Goal: Information Seeking & Learning: Learn about a topic

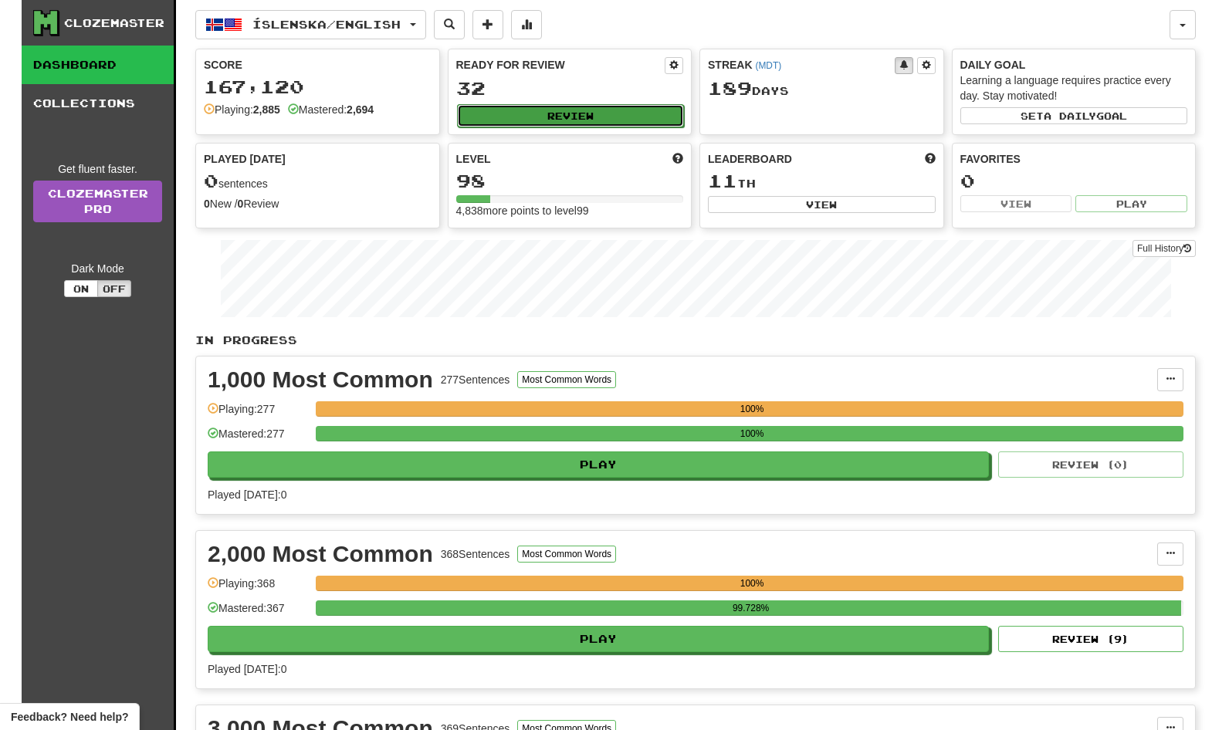
click at [590, 116] on button "Review" at bounding box center [571, 115] width 228 height 23
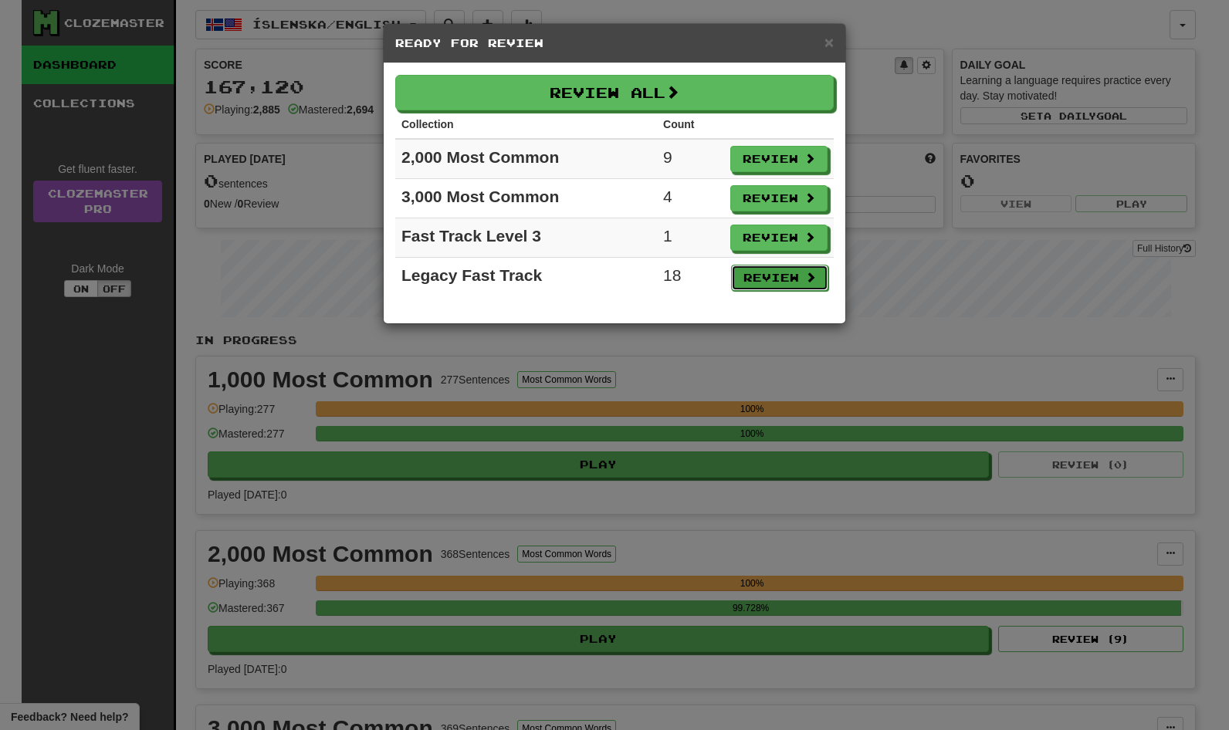
click at [781, 274] on button "Review" at bounding box center [779, 278] width 97 height 26
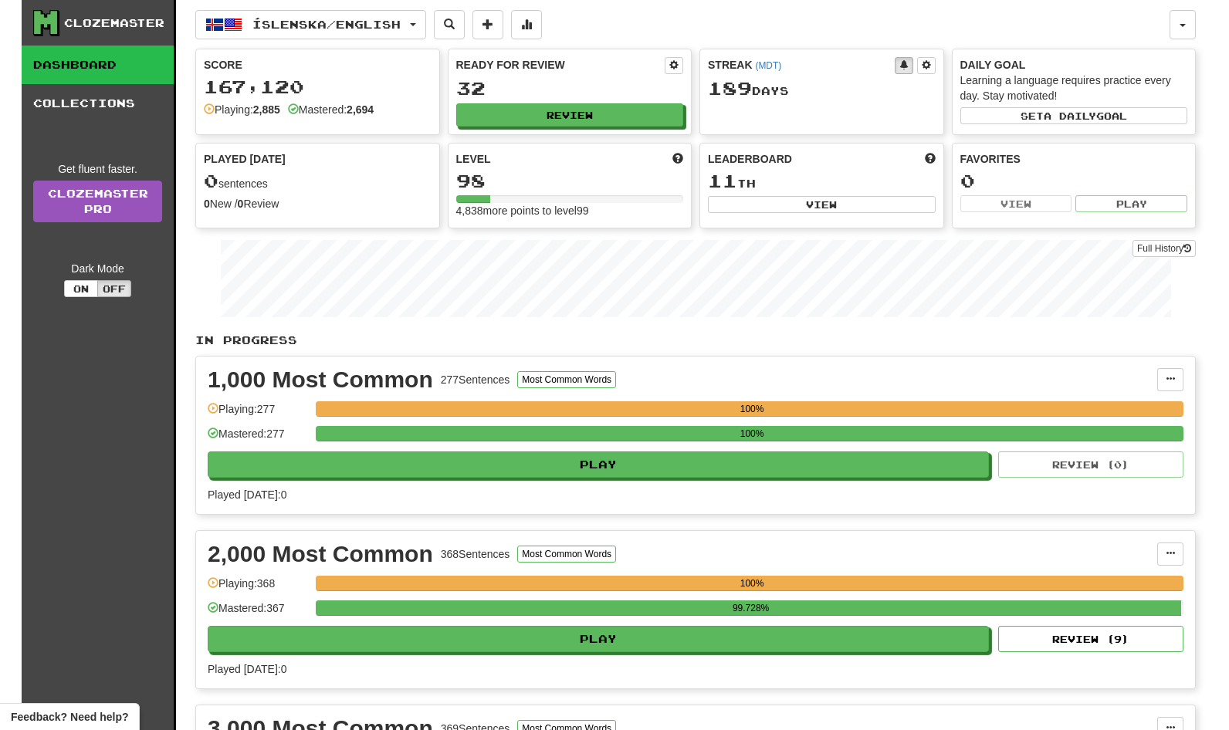
select select "**"
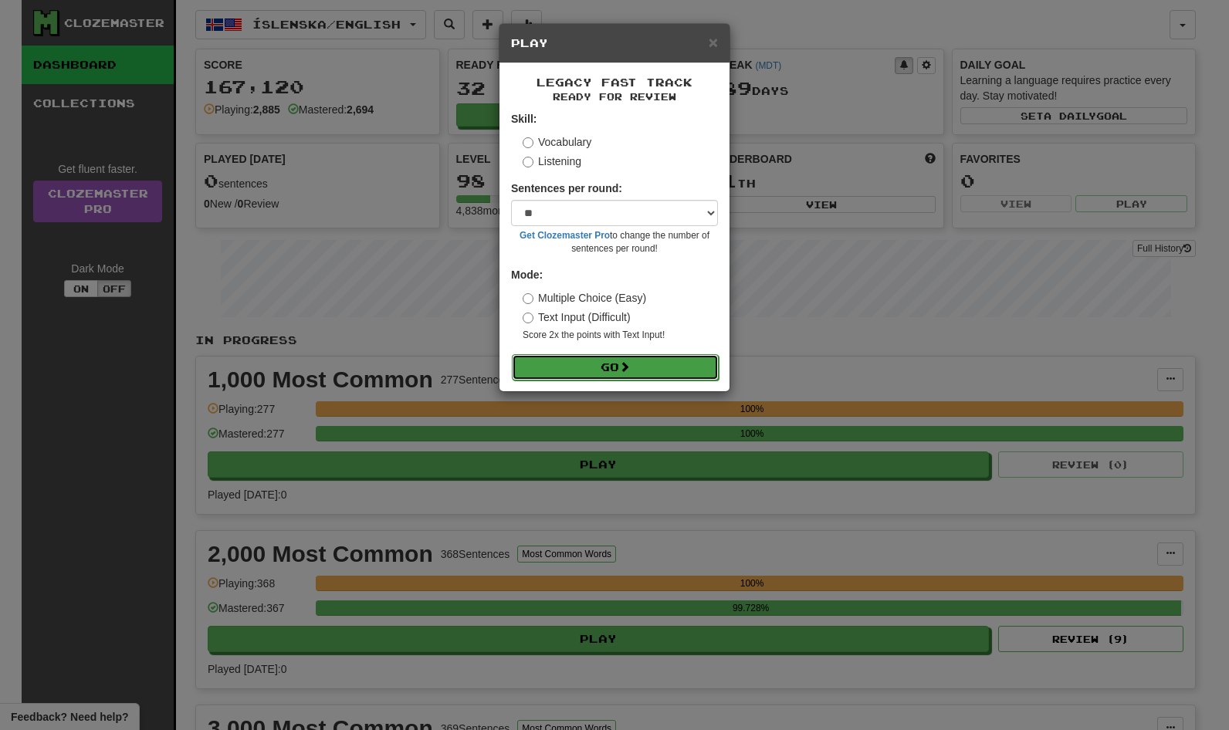
click at [617, 363] on button "Go" at bounding box center [615, 367] width 207 height 26
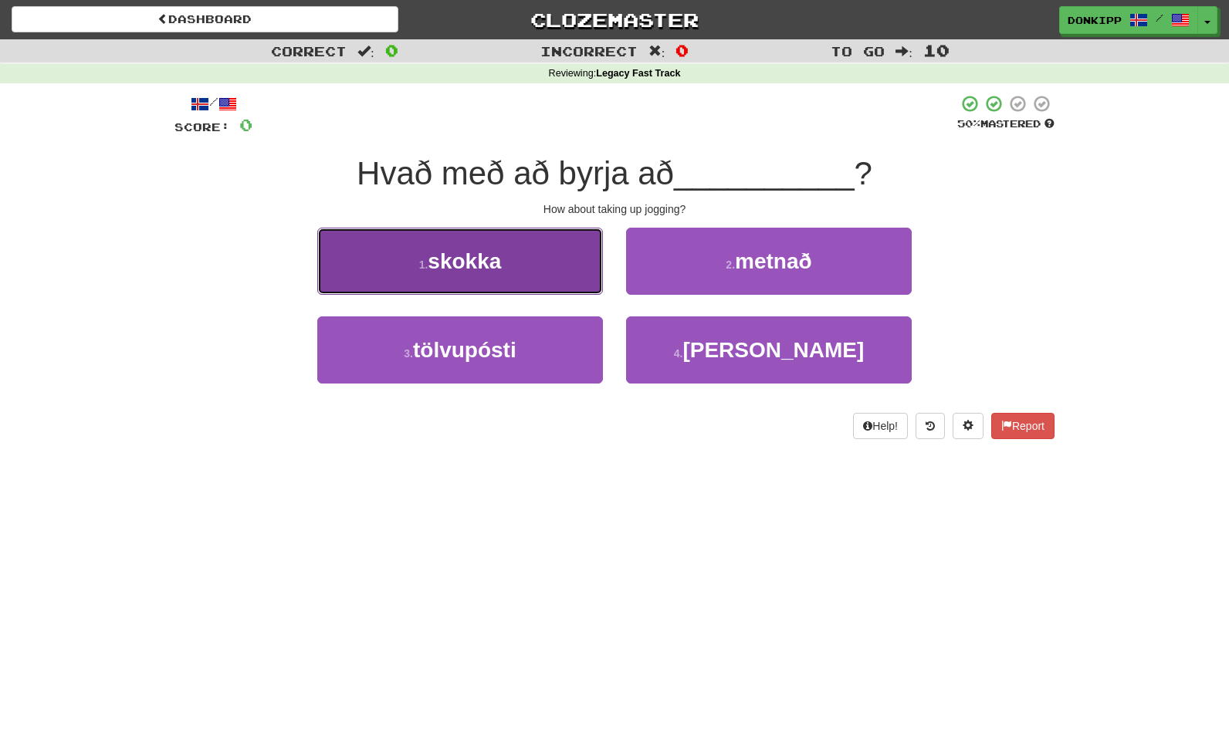
click at [545, 260] on button "1 . skokka" at bounding box center [460, 261] width 286 height 67
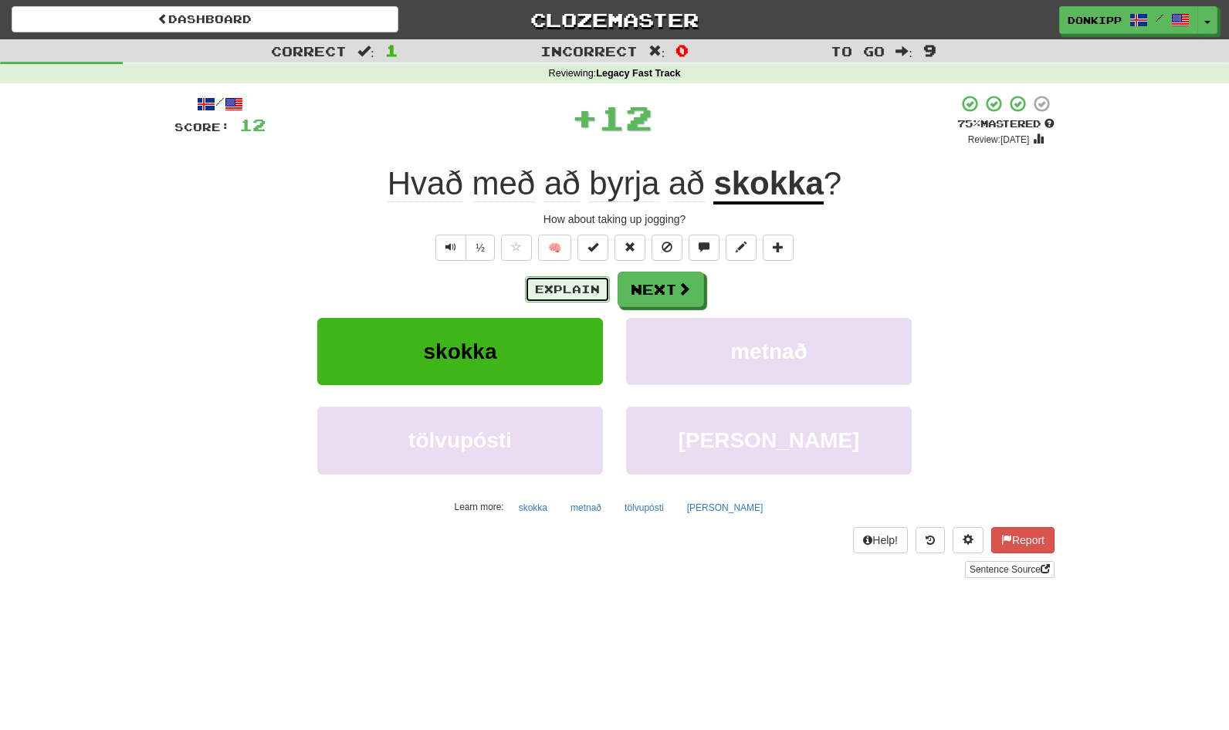
click at [552, 295] on button "Explain" at bounding box center [567, 289] width 85 height 26
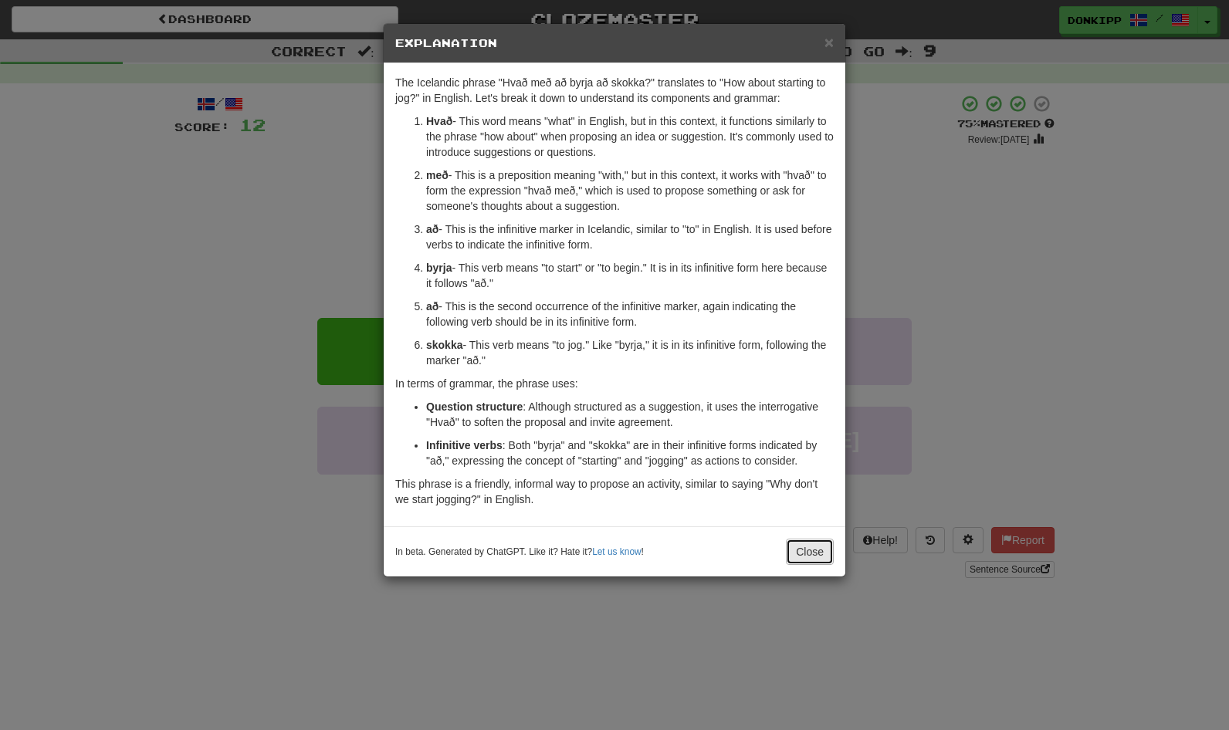
click at [816, 554] on button "Close" at bounding box center [810, 552] width 48 height 26
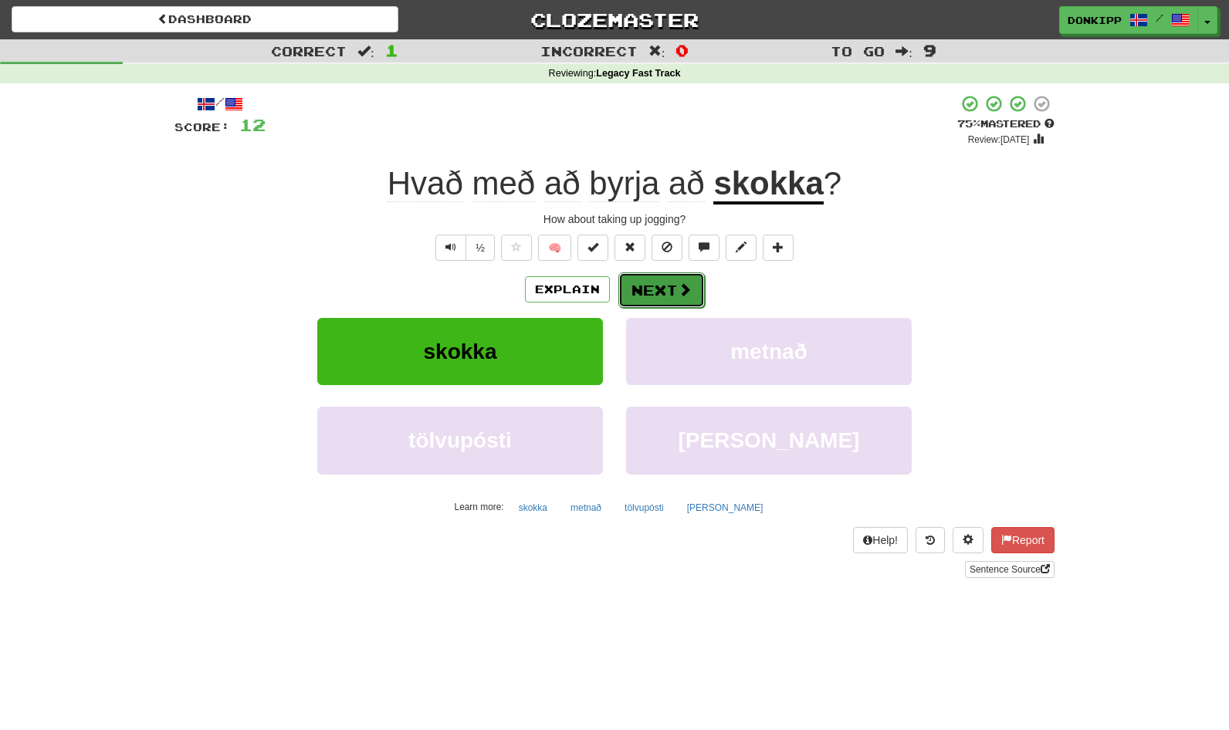
click at [672, 292] on button "Next" at bounding box center [661, 291] width 86 height 36
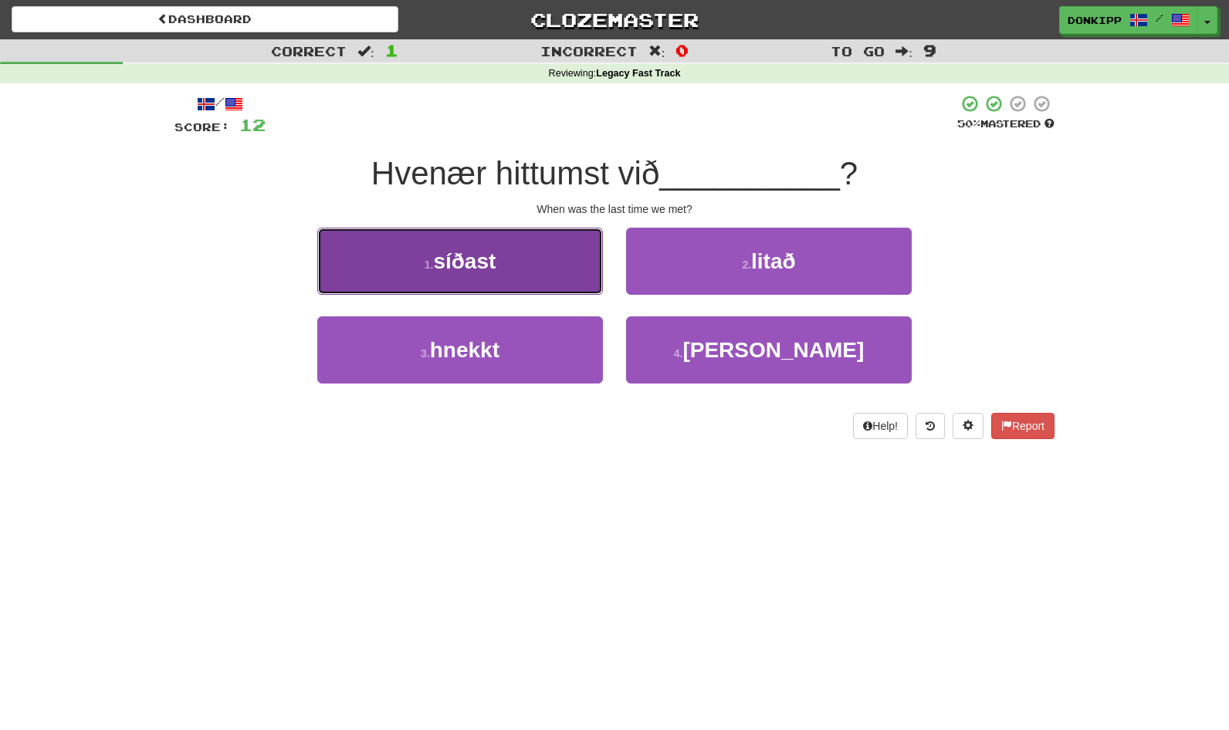
click at [563, 251] on button "1 . síðast" at bounding box center [460, 261] width 286 height 67
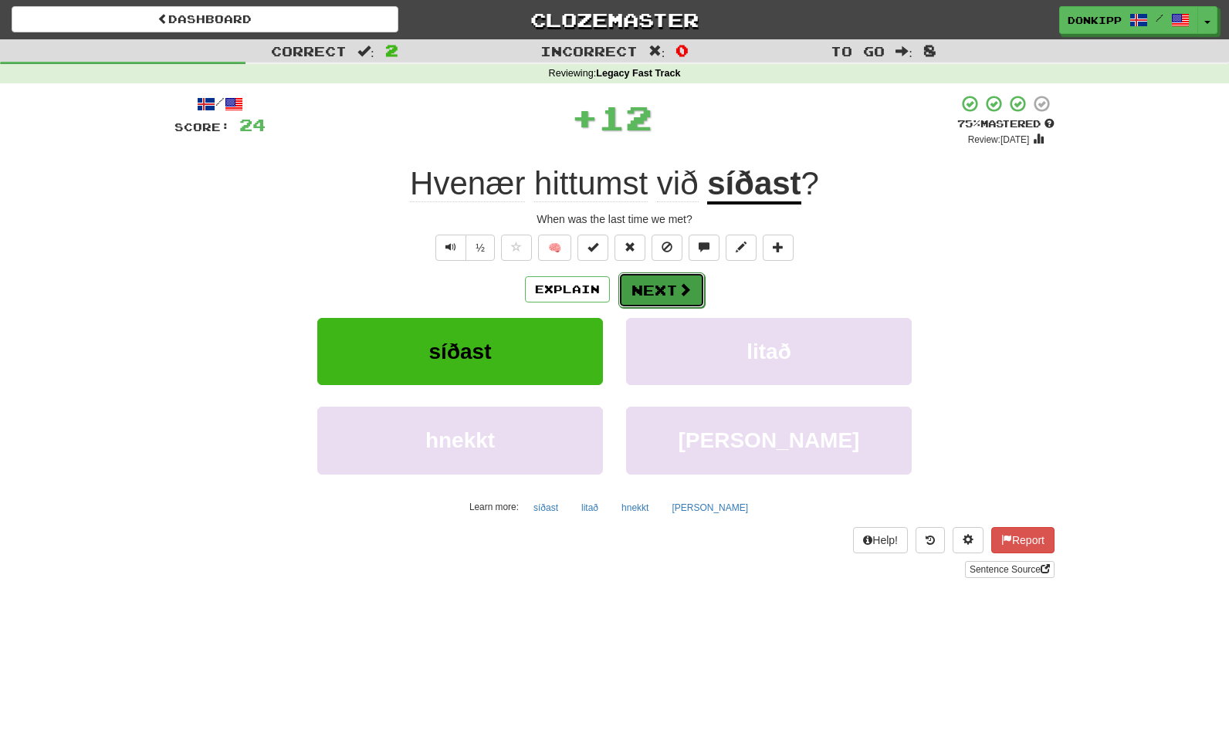
click at [658, 281] on button "Next" at bounding box center [661, 291] width 86 height 36
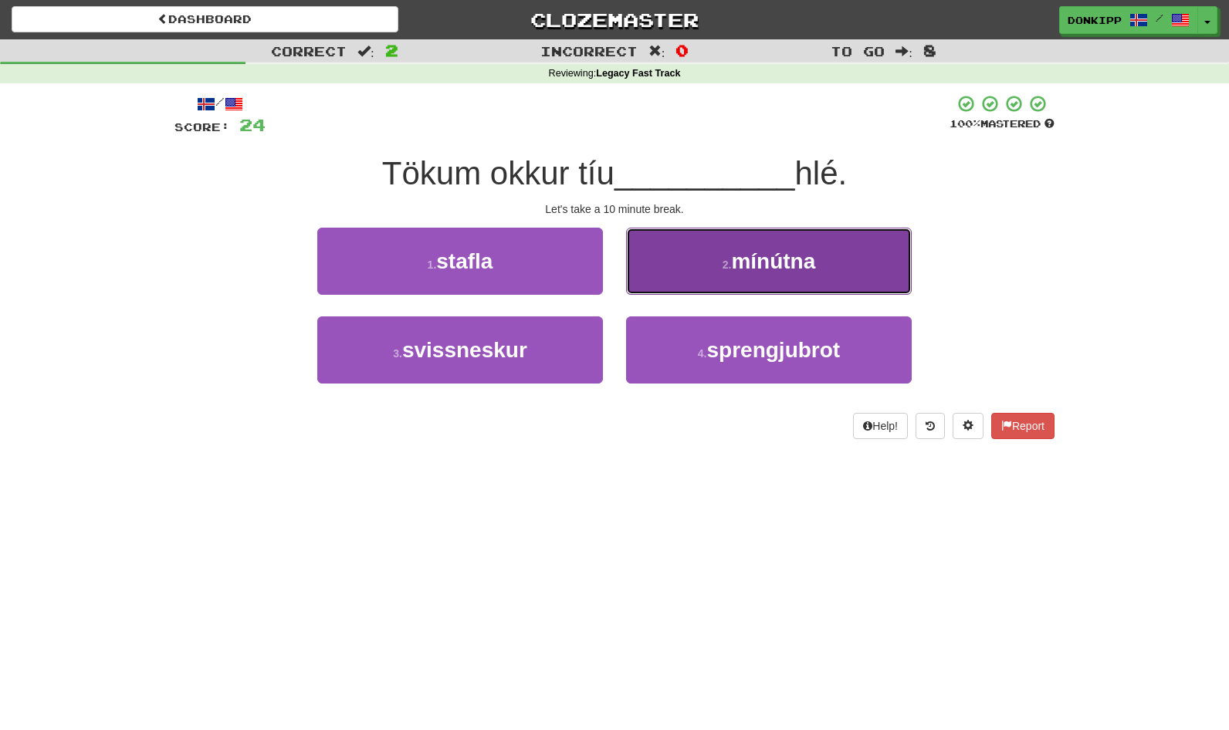
click at [740, 267] on span "mínútna" at bounding box center [773, 261] width 84 height 24
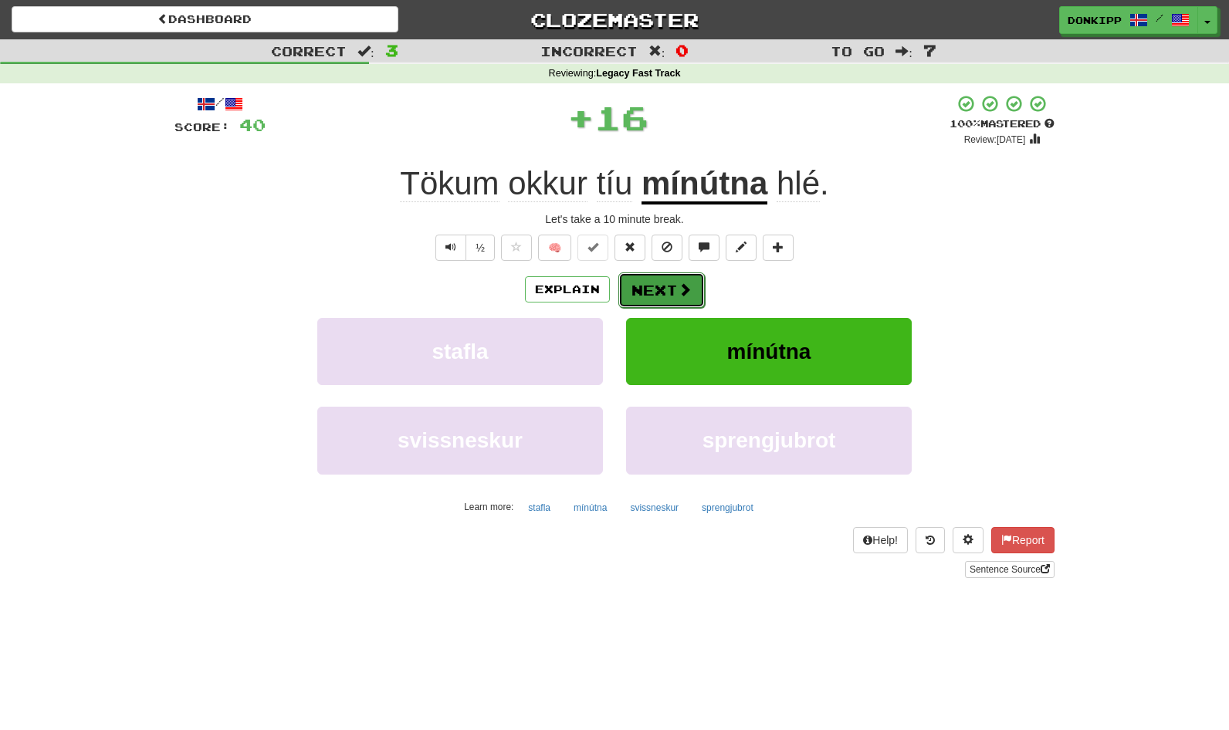
click at [661, 286] on button "Next" at bounding box center [661, 291] width 86 height 36
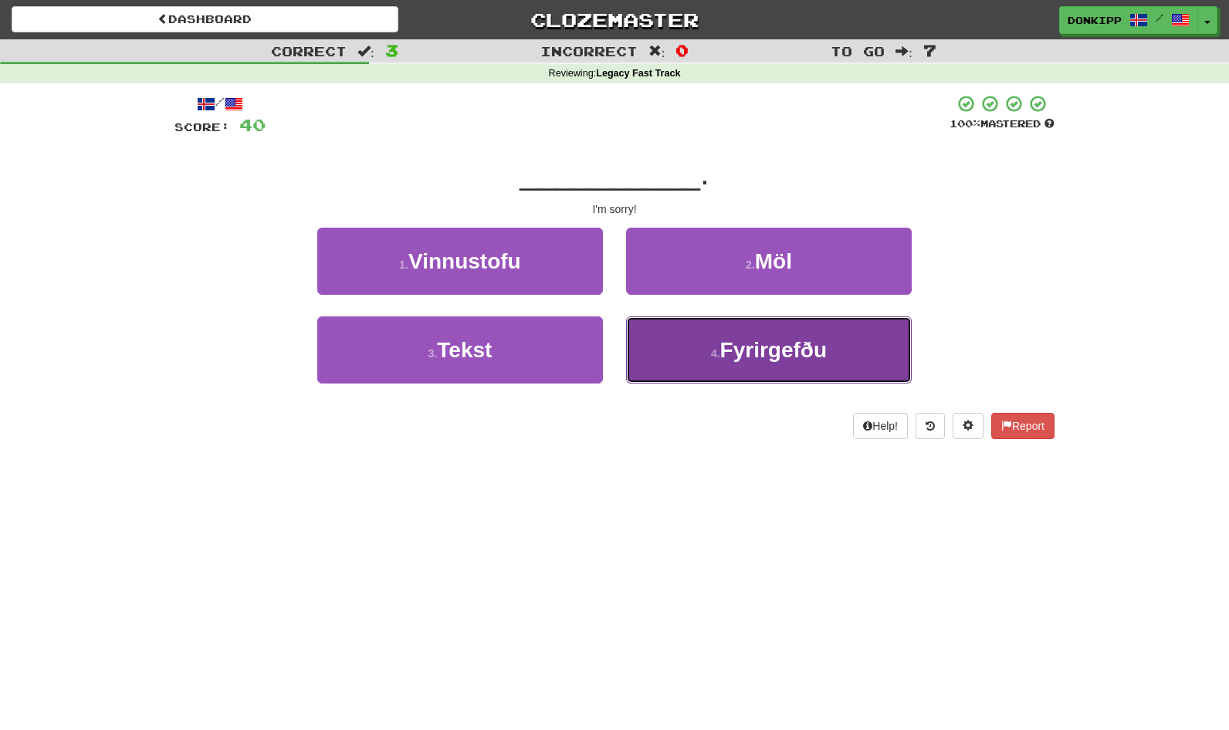
click at [686, 352] on button "4 . Fyrirgefðu" at bounding box center [769, 350] width 286 height 67
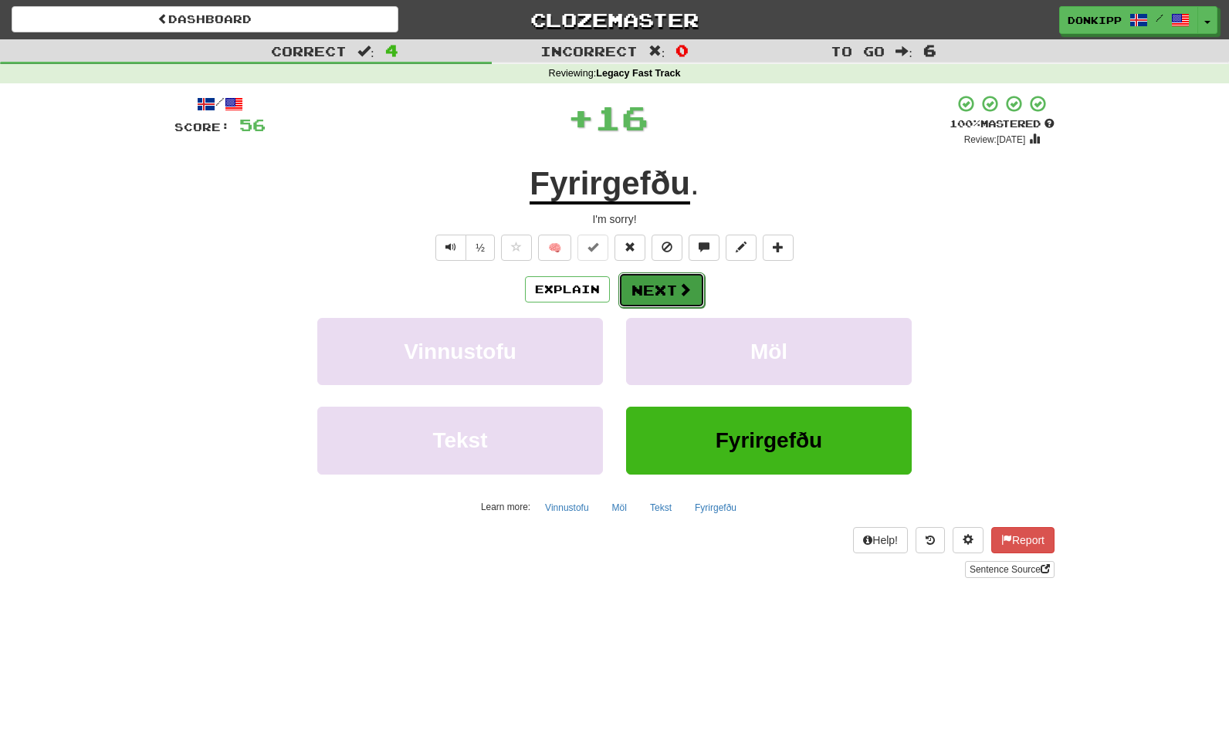
click at [666, 284] on button "Next" at bounding box center [661, 291] width 86 height 36
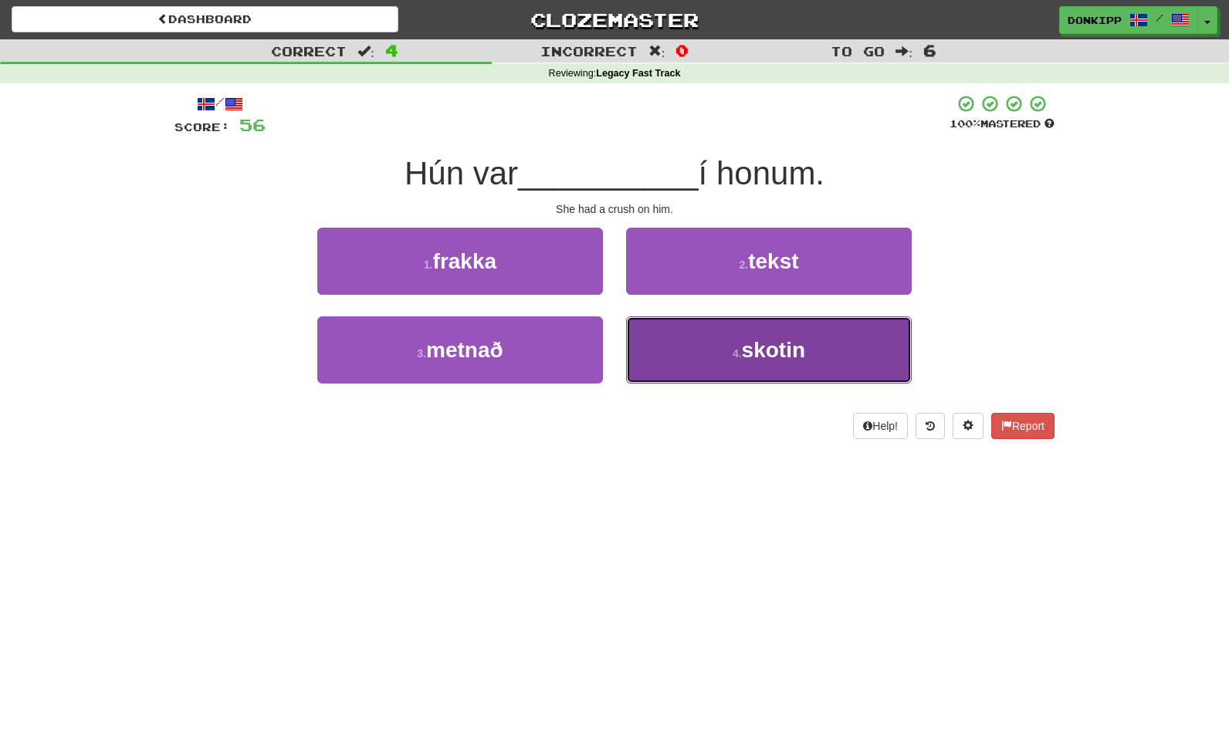
click at [692, 347] on button "4 . skotin" at bounding box center [769, 350] width 286 height 67
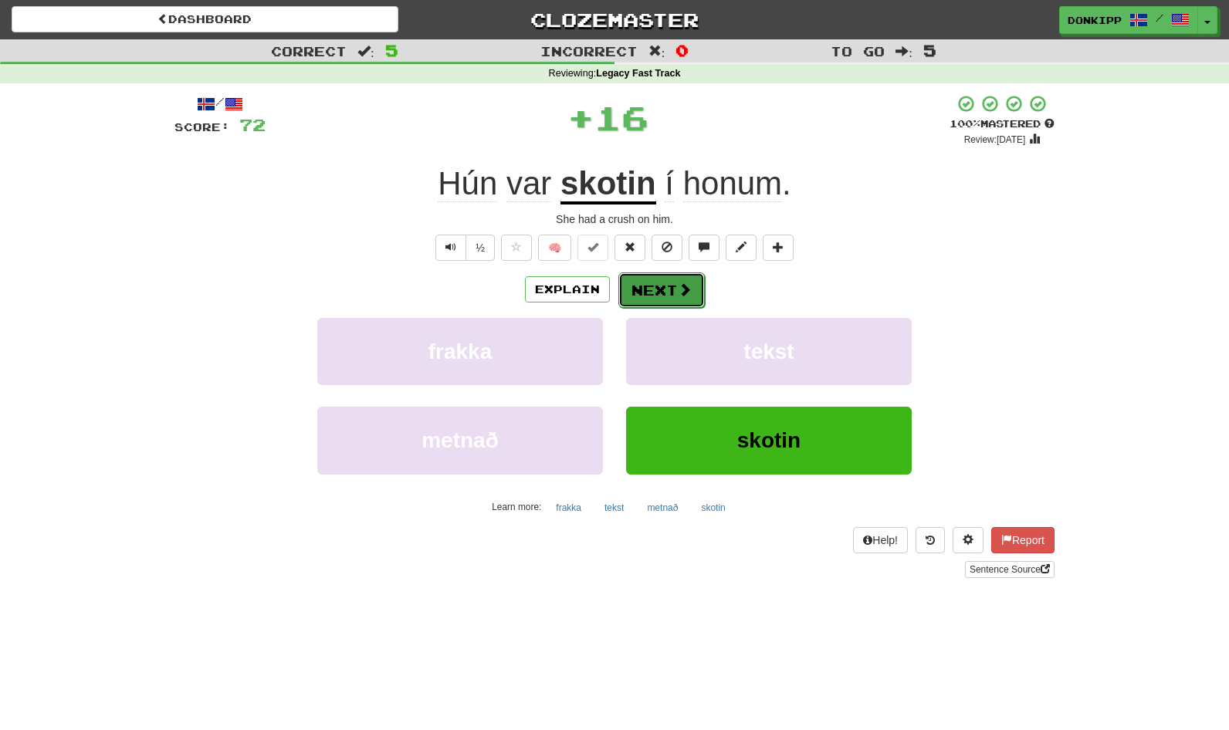
click at [655, 286] on button "Next" at bounding box center [661, 291] width 86 height 36
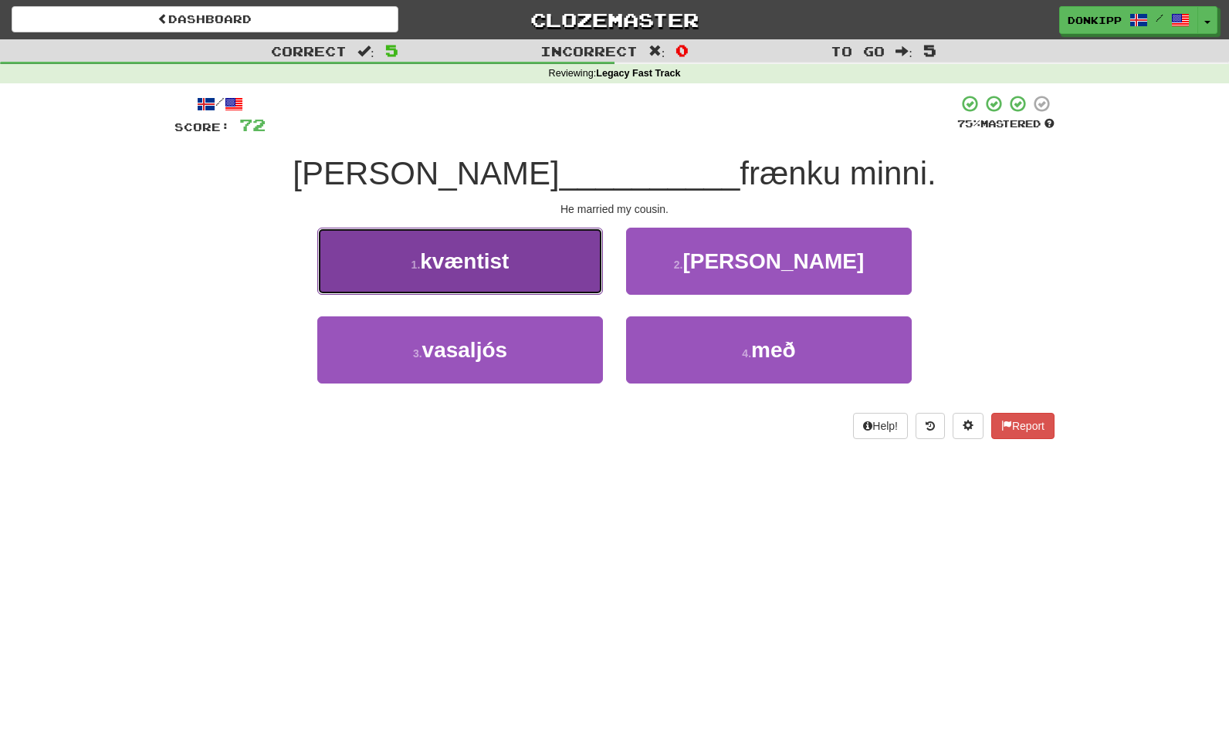
click at [549, 256] on button "1 . kvæntist" at bounding box center [460, 261] width 286 height 67
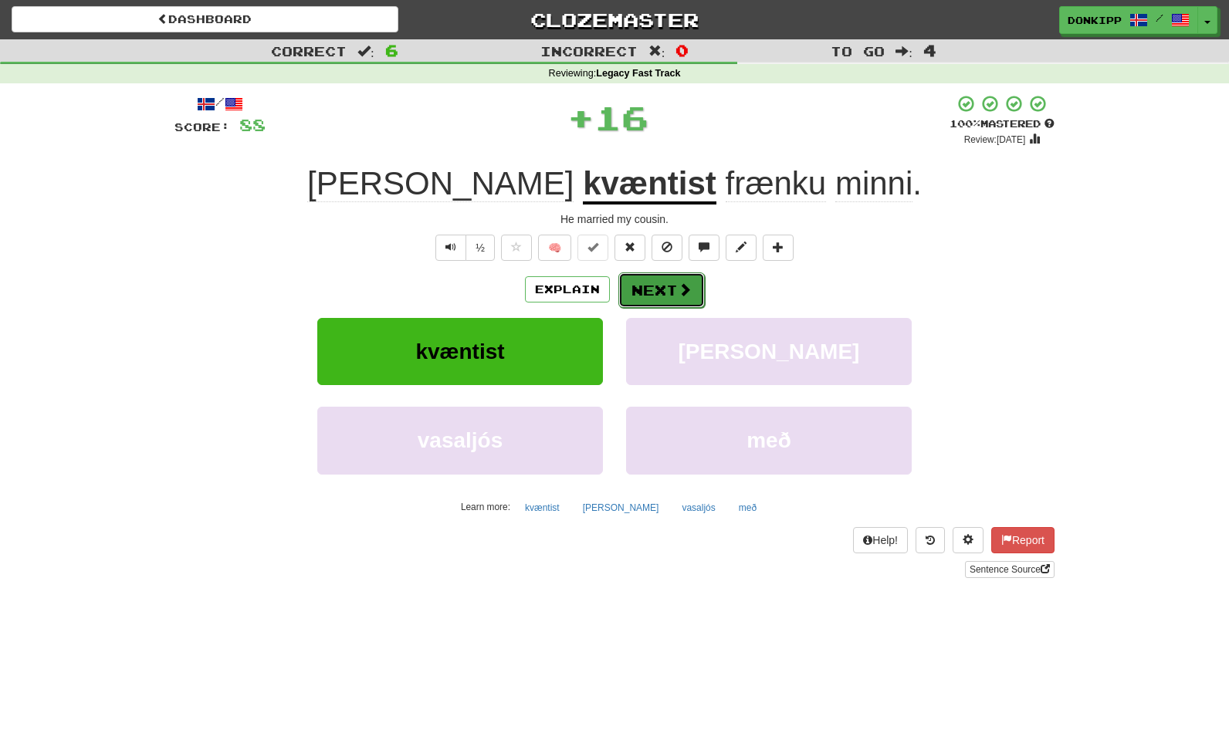
click at [648, 284] on button "Next" at bounding box center [661, 291] width 86 height 36
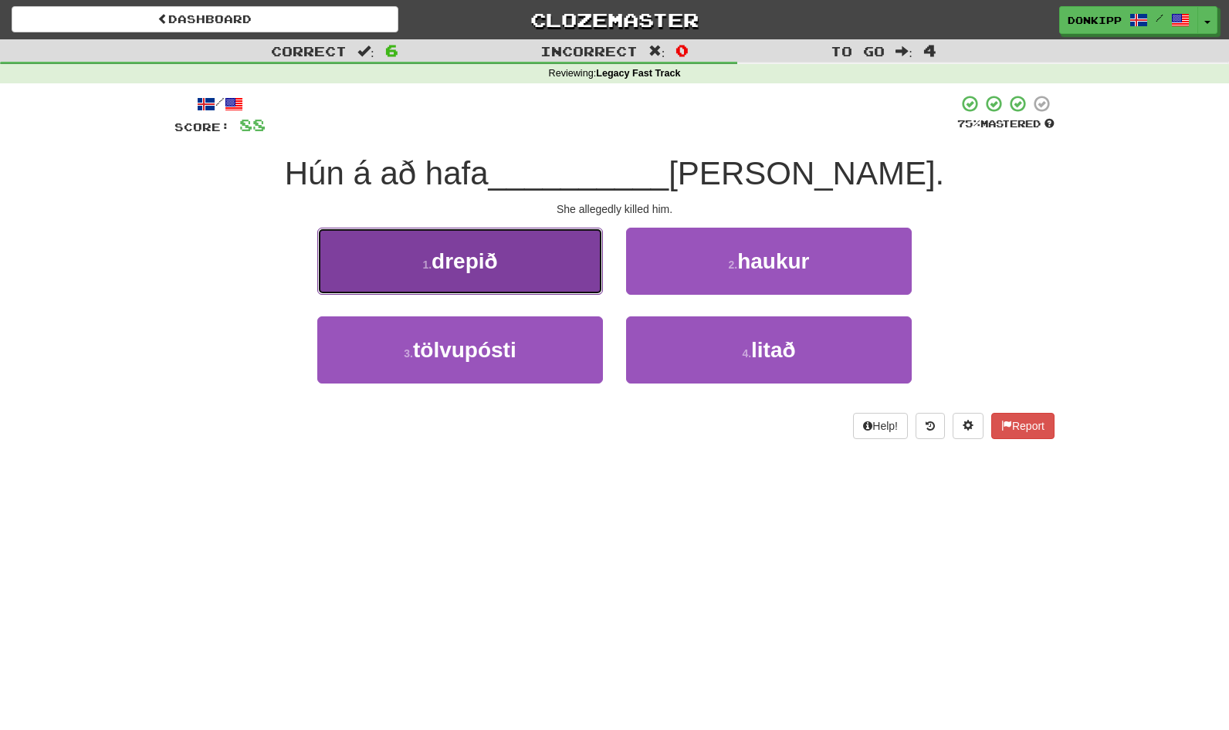
click at [548, 241] on button "1 . drepið" at bounding box center [460, 261] width 286 height 67
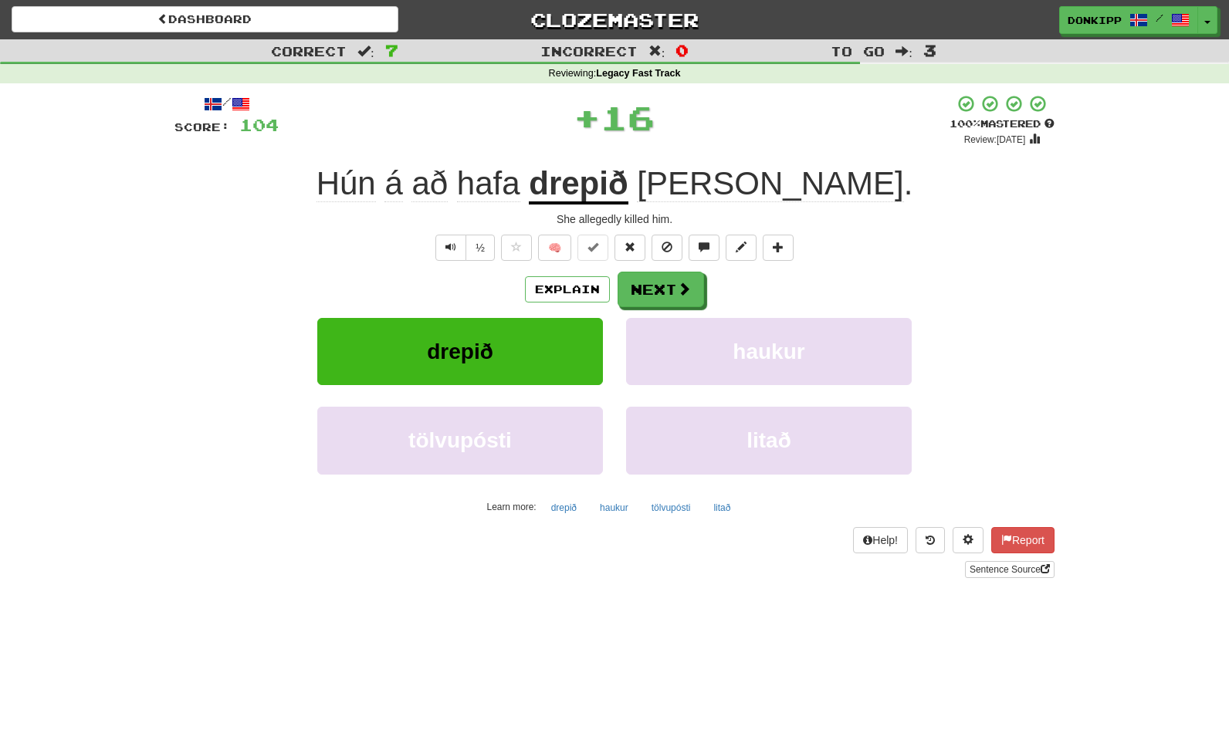
click at [676, 270] on div "/ Score: 104 + 16 100 % Mastered Review: 2026-03-13 Hún á að hafa drepið hann .…" at bounding box center [614, 336] width 880 height 484
click at [667, 291] on button "Next" at bounding box center [661, 291] width 86 height 36
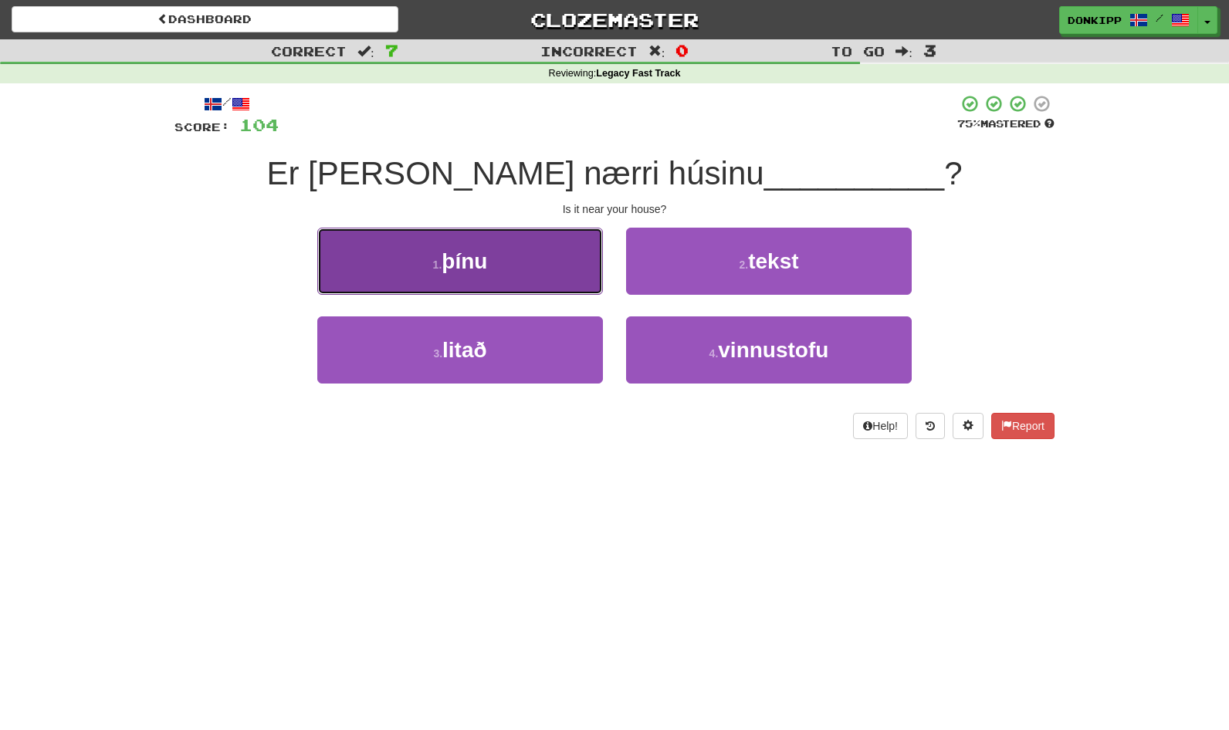
click at [543, 259] on button "1 . þínu" at bounding box center [460, 261] width 286 height 67
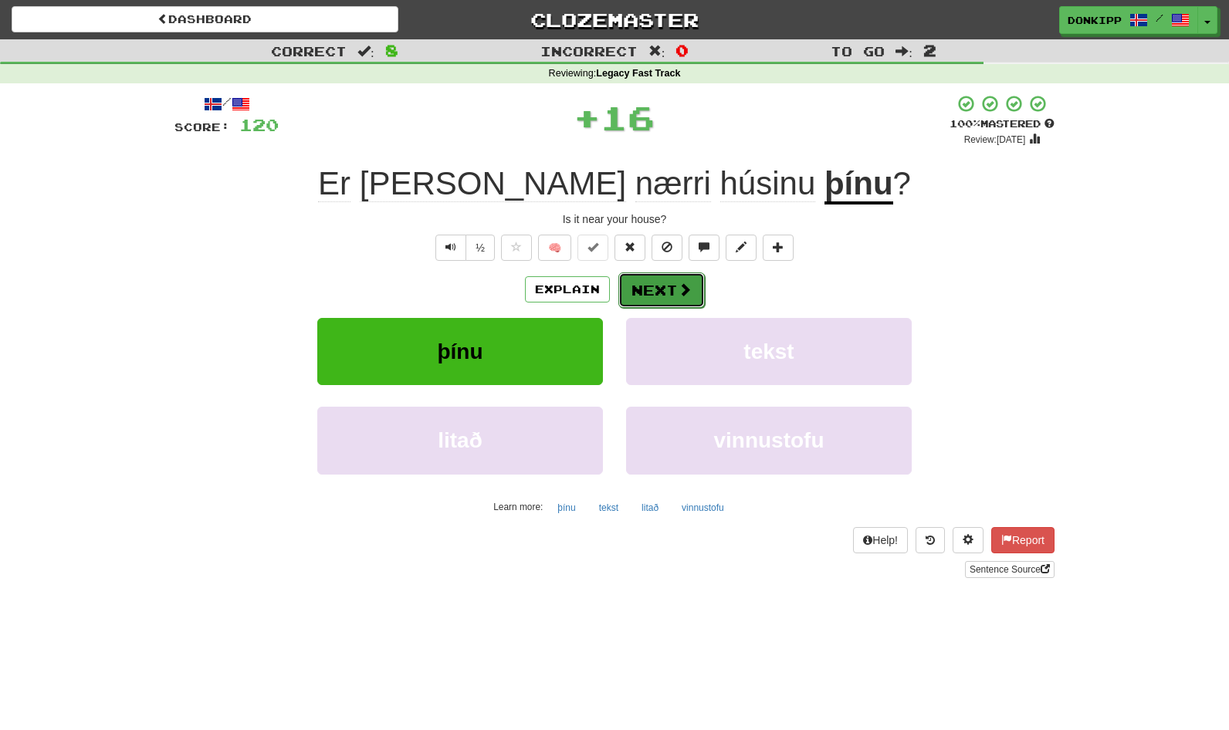
click at [666, 289] on button "Next" at bounding box center [661, 291] width 86 height 36
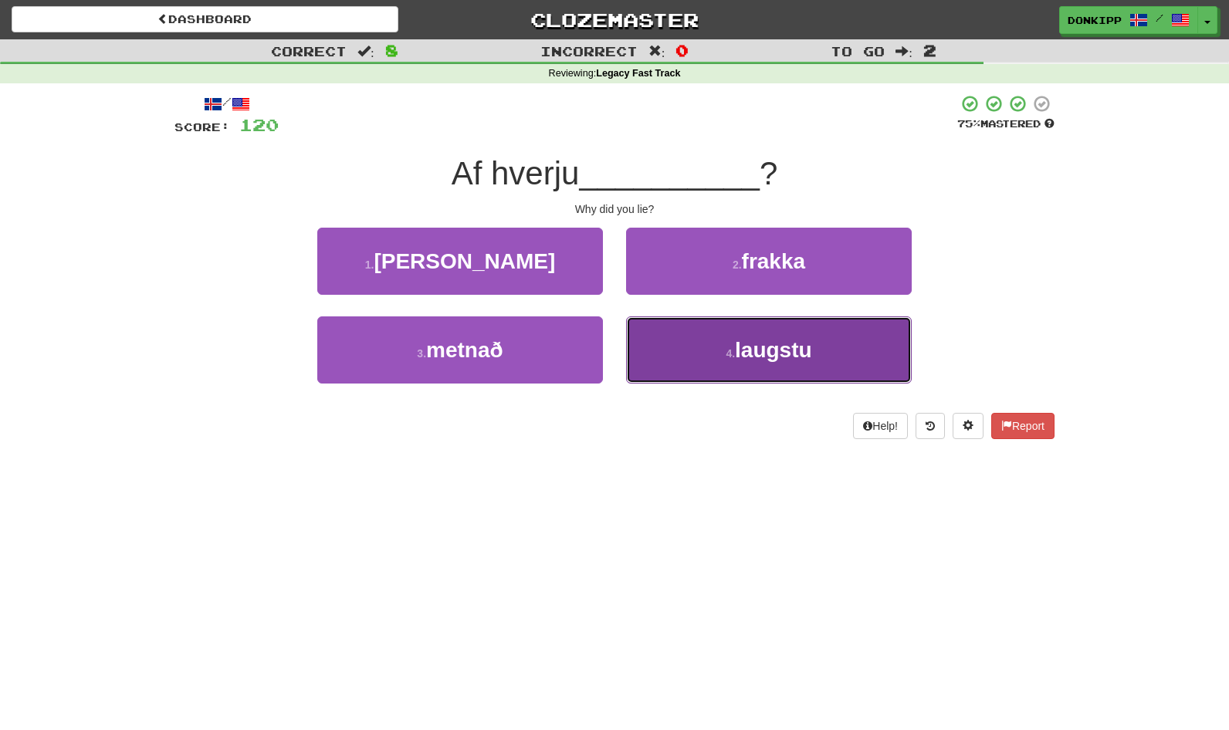
click at [707, 350] on button "4 . laugstu" at bounding box center [769, 350] width 286 height 67
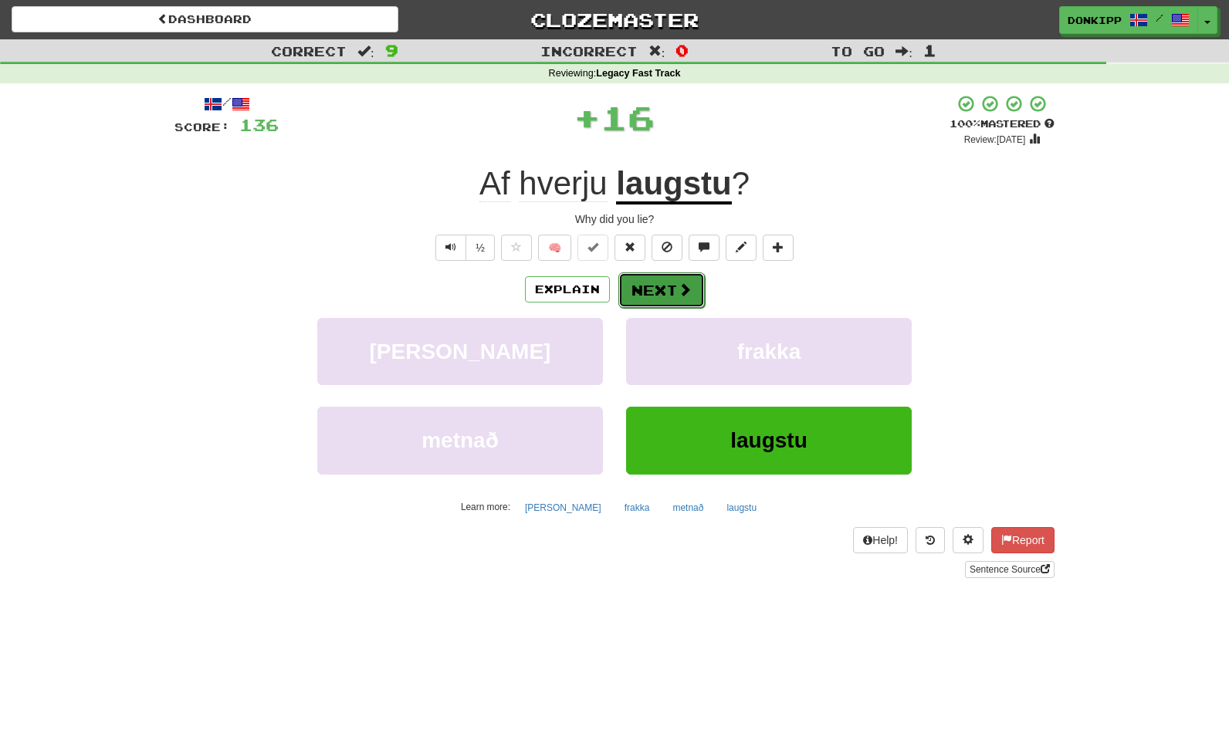
click at [670, 287] on button "Next" at bounding box center [661, 291] width 86 height 36
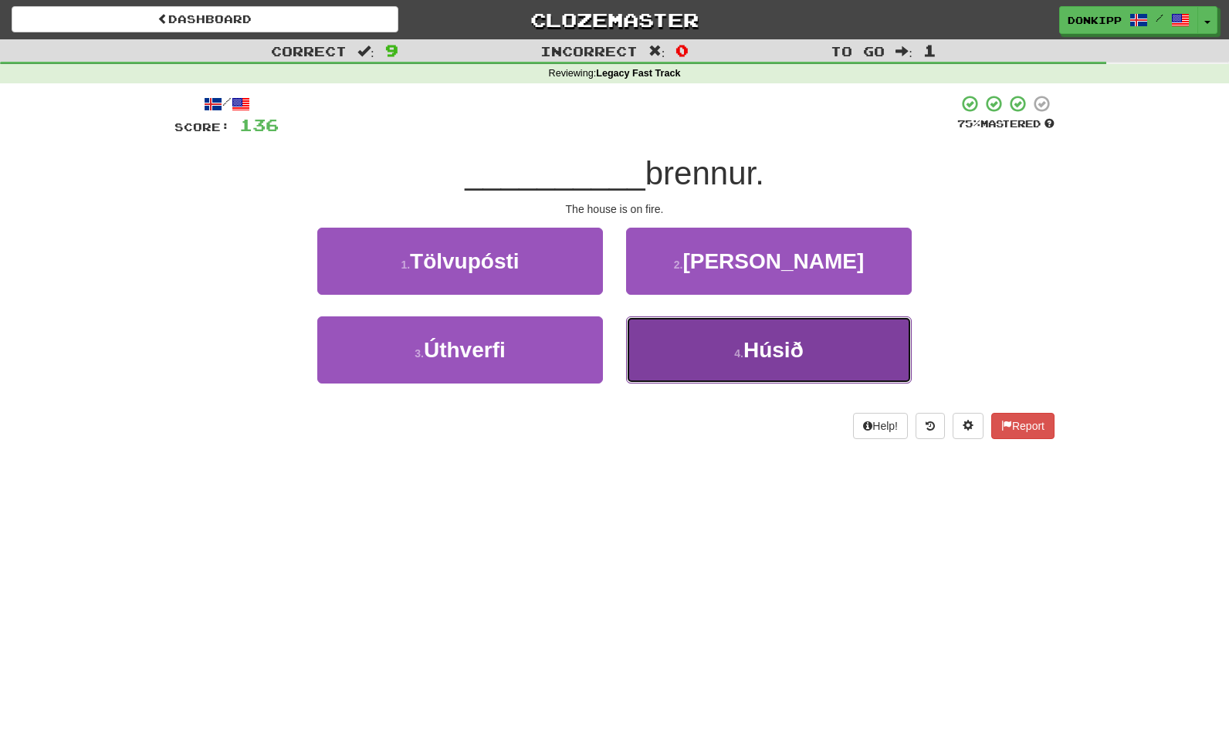
click at [720, 344] on button "4 . Húsið" at bounding box center [769, 350] width 286 height 67
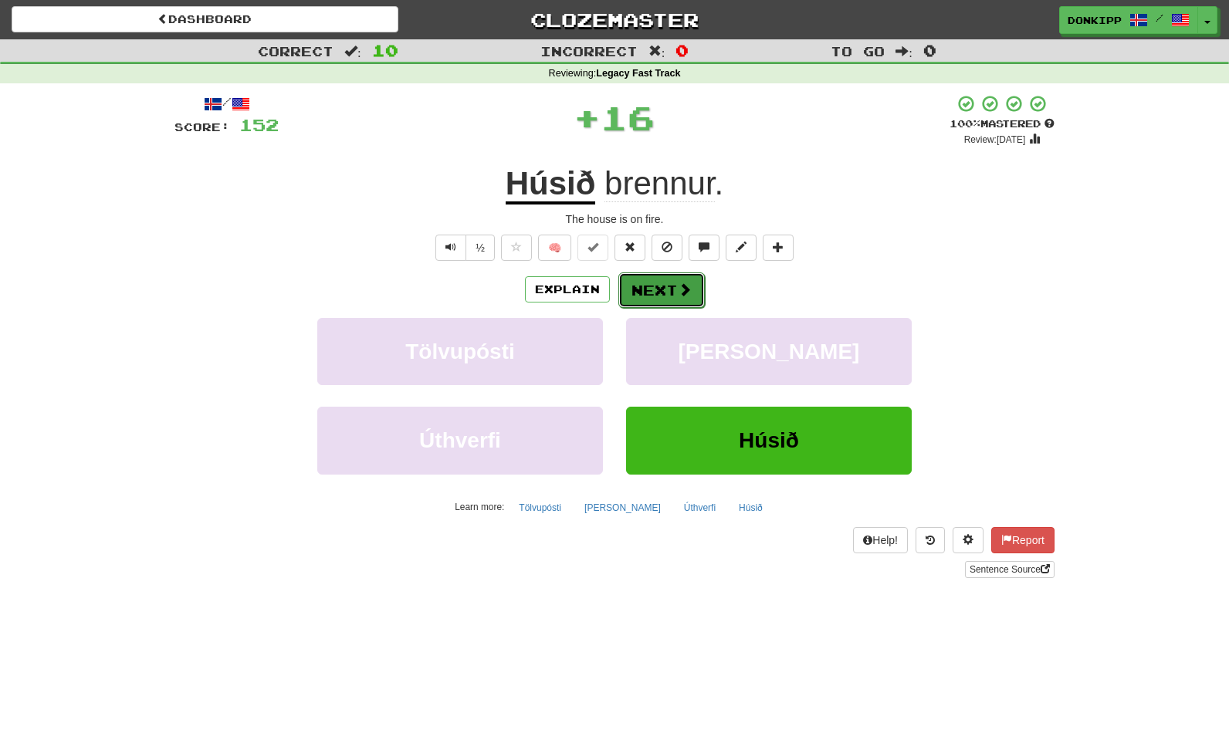
click at [659, 289] on button "Next" at bounding box center [661, 291] width 86 height 36
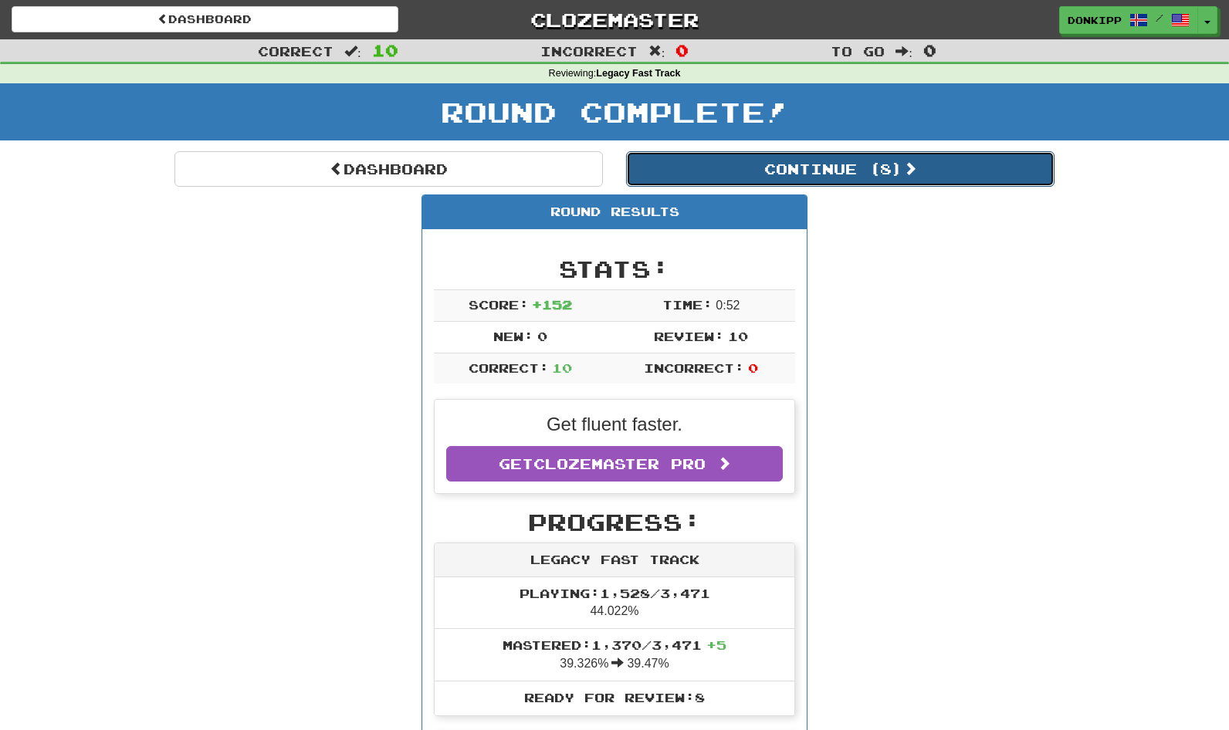
click at [878, 161] on button "Continue ( 8 )" at bounding box center [840, 169] width 428 height 36
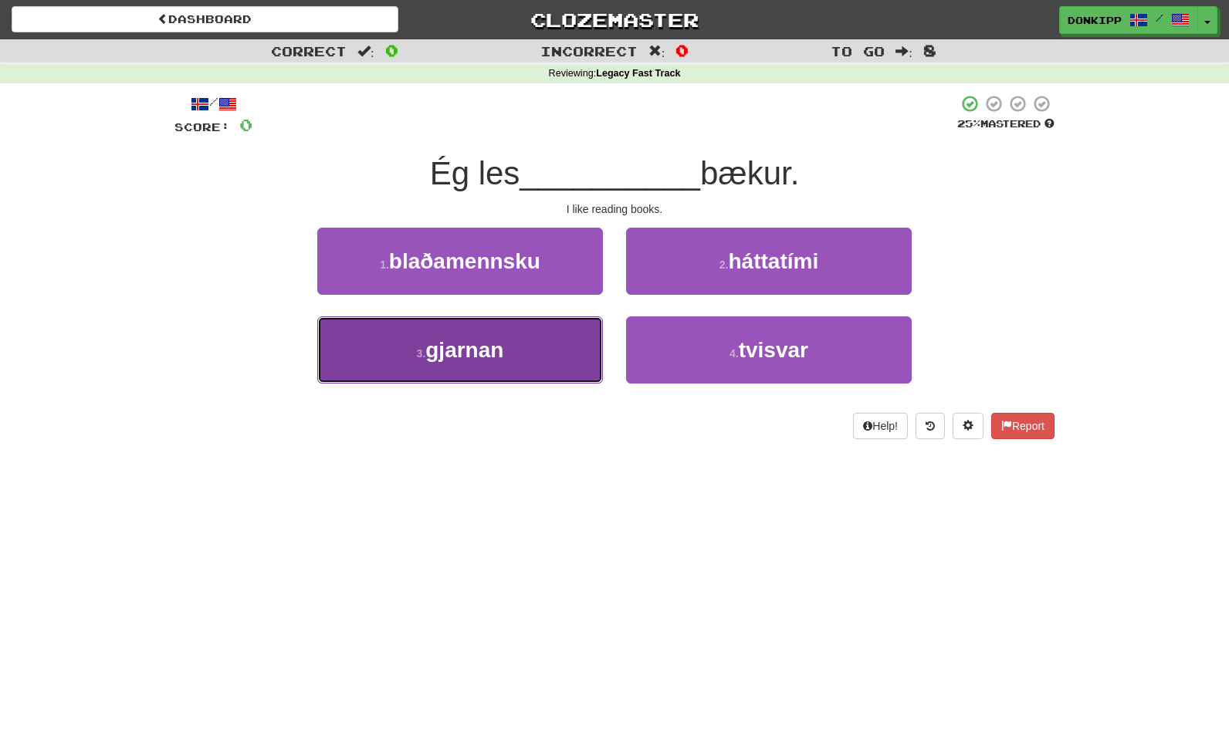
click at [540, 325] on button "3 . gjarnan" at bounding box center [460, 350] width 286 height 67
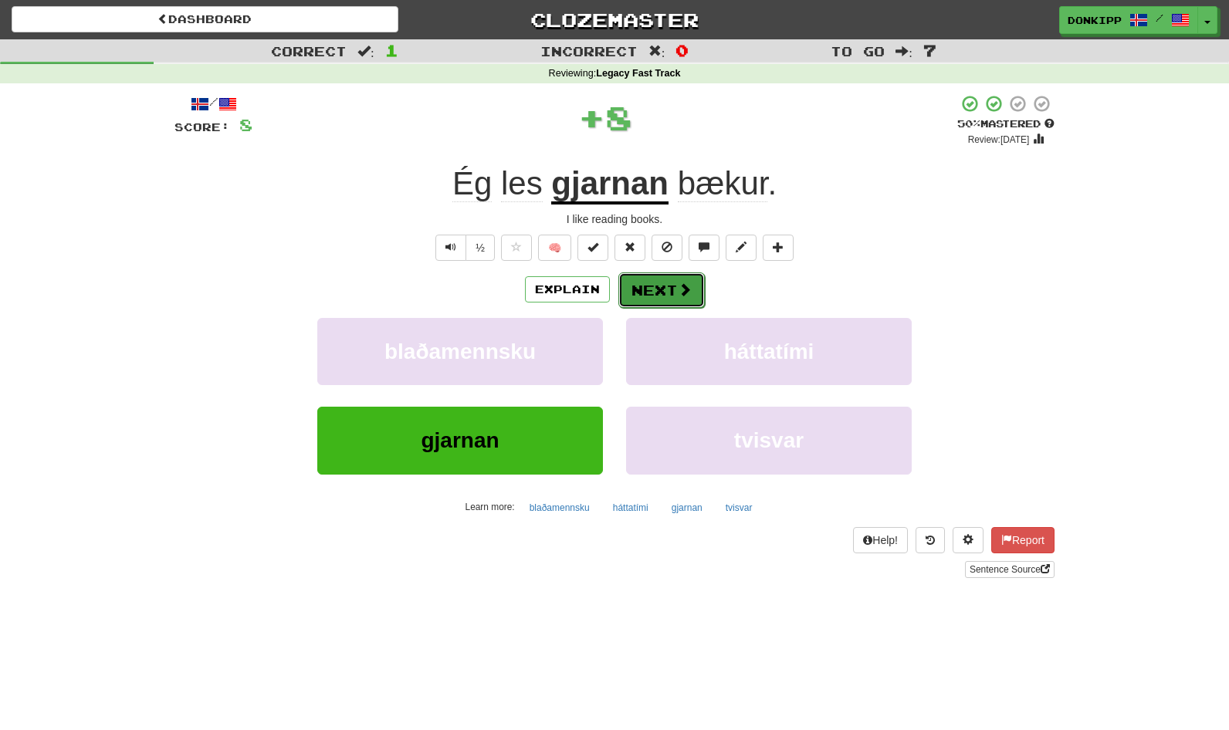
click at [665, 291] on button "Next" at bounding box center [661, 291] width 86 height 36
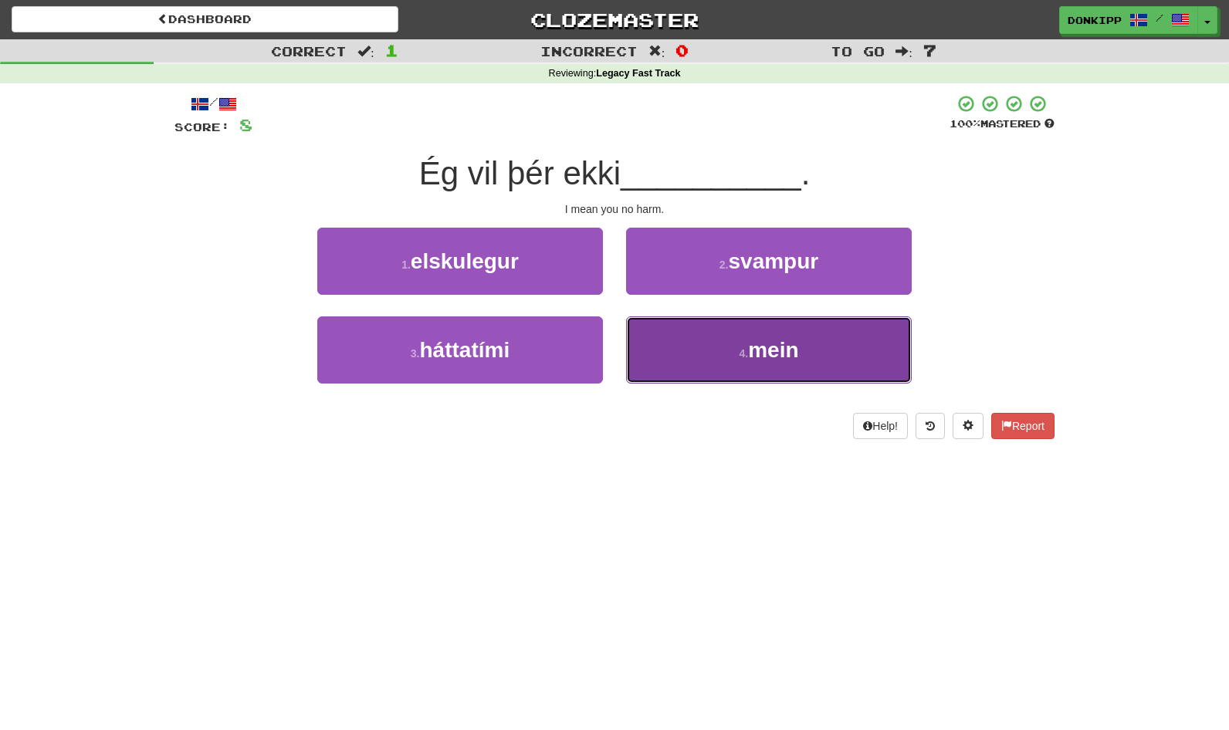
click at [703, 340] on button "4 . mein" at bounding box center [769, 350] width 286 height 67
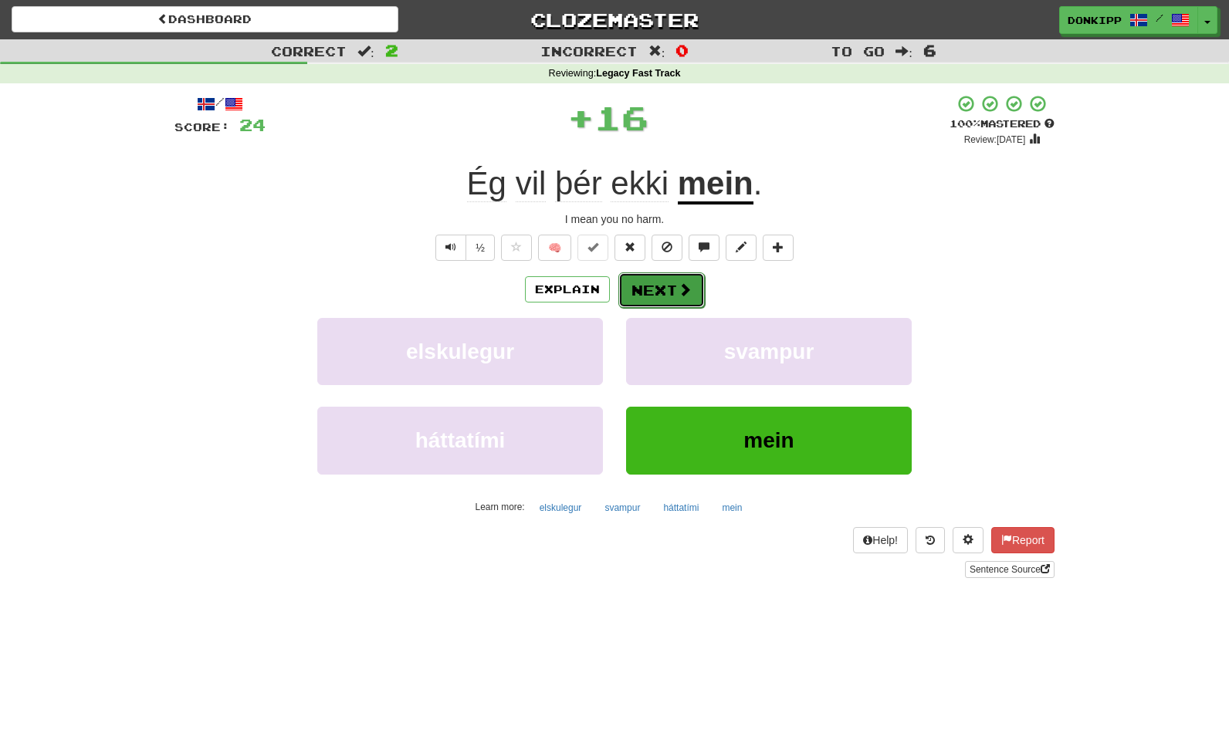
click at [669, 291] on button "Next" at bounding box center [661, 291] width 86 height 36
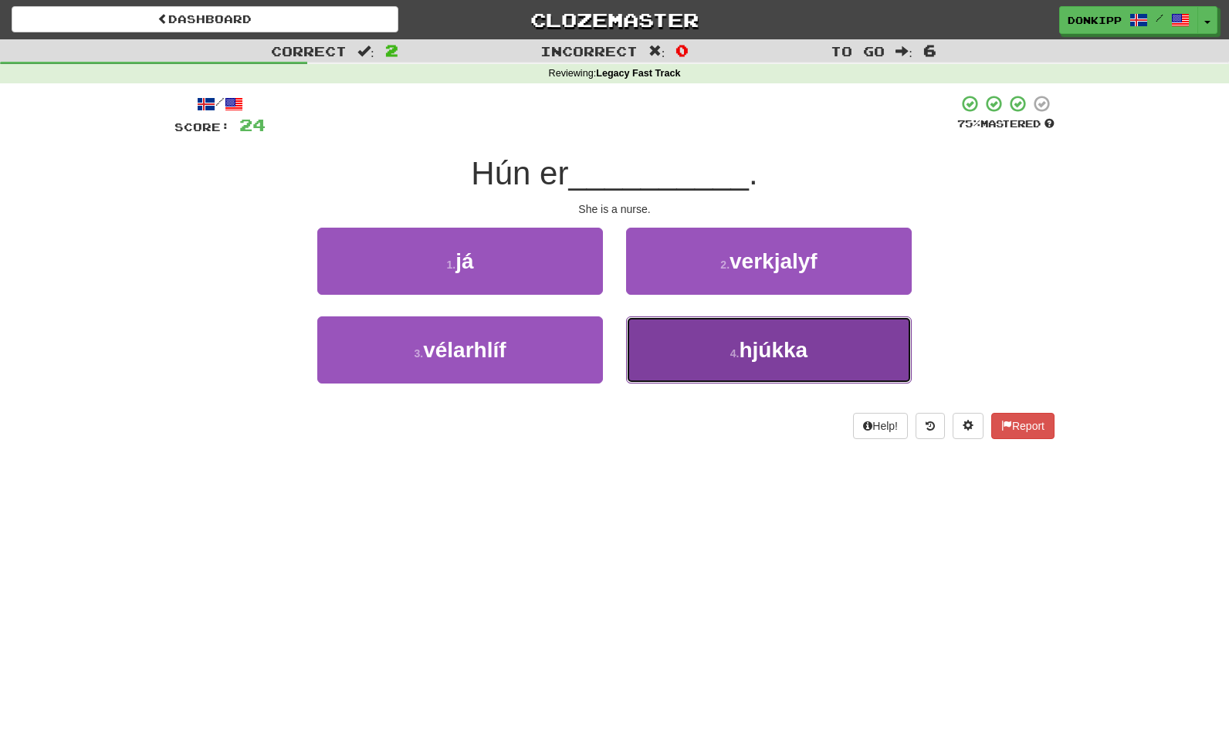
click at [720, 356] on button "4 . hjúkka" at bounding box center [769, 350] width 286 height 67
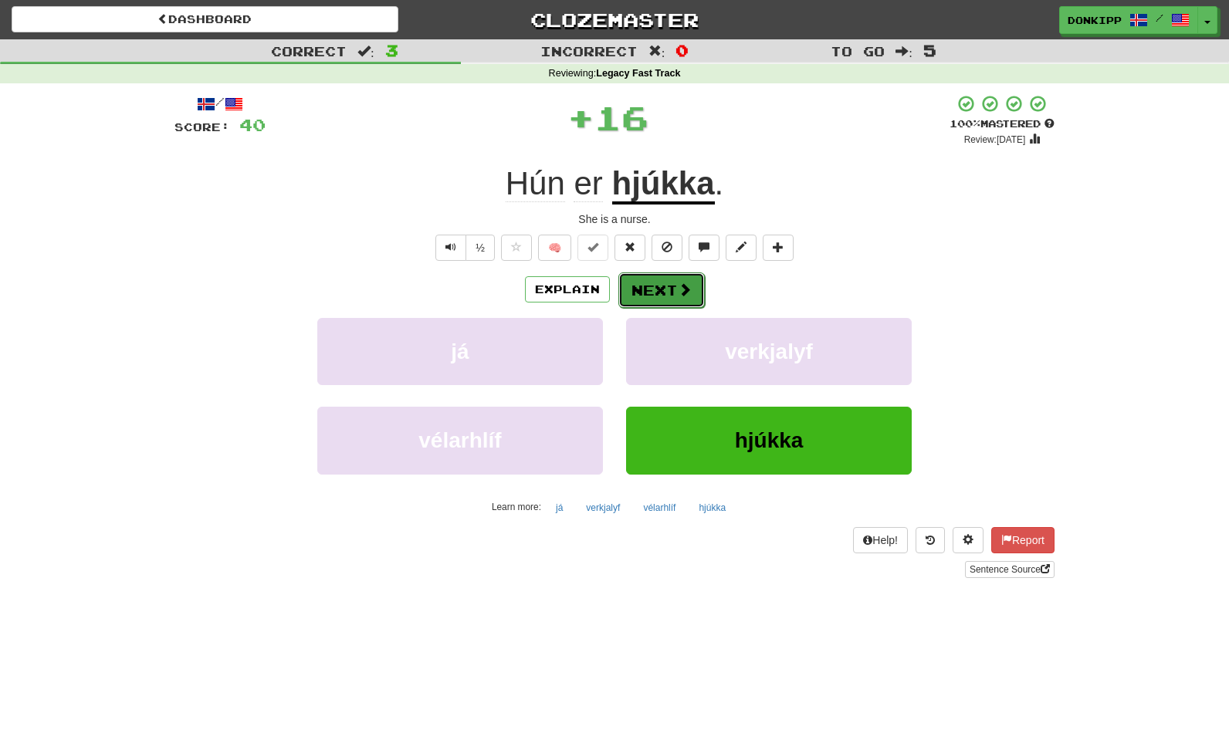
click at [669, 275] on button "Next" at bounding box center [661, 291] width 86 height 36
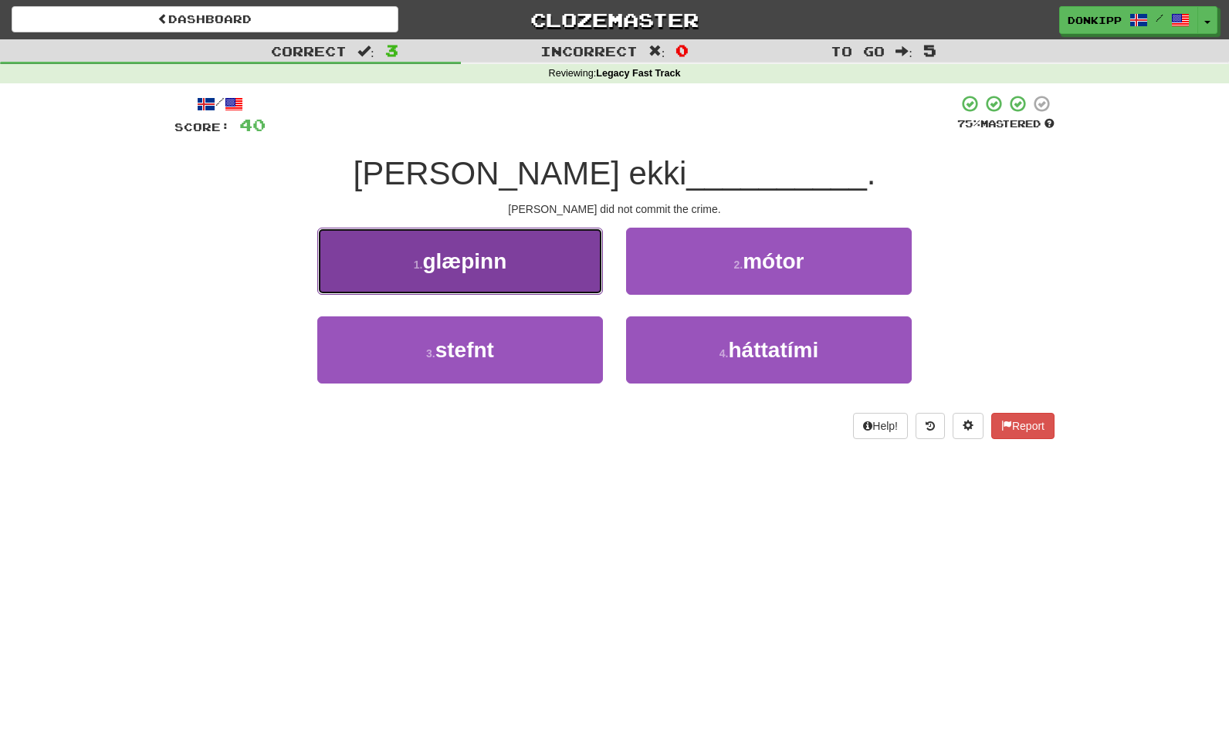
click at [547, 262] on button "1 . glæpinn" at bounding box center [460, 261] width 286 height 67
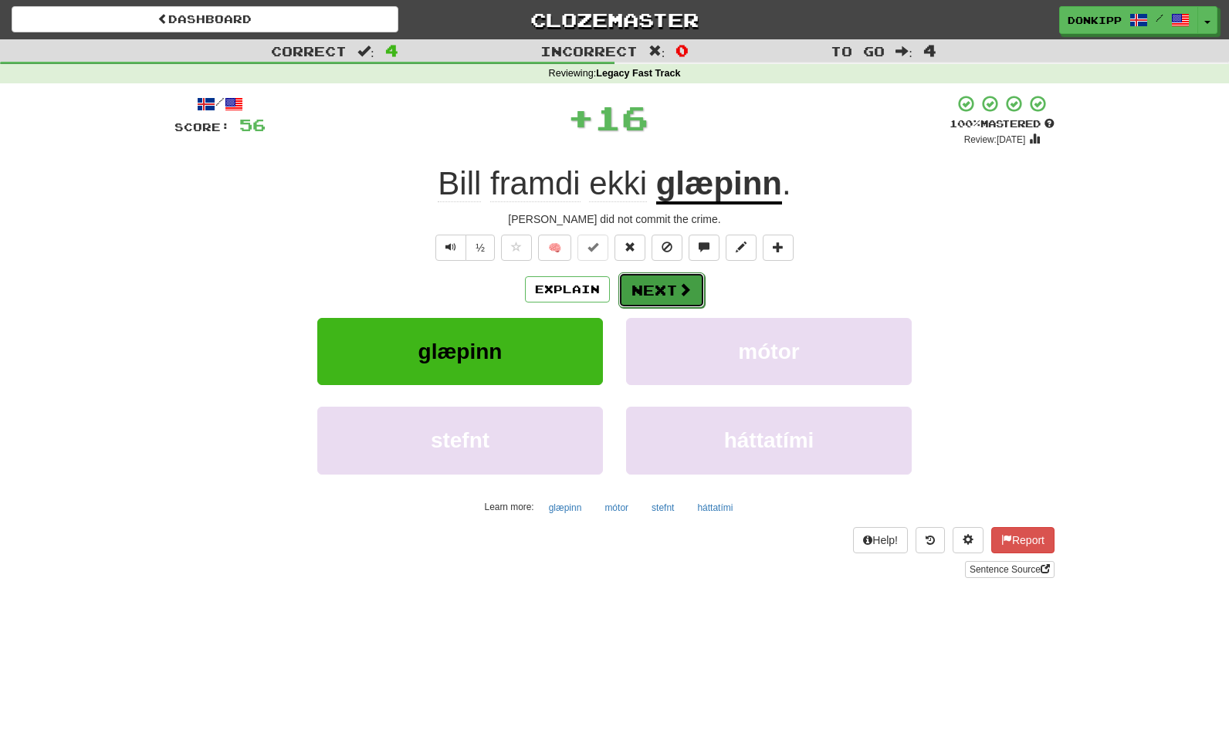
click at [661, 286] on button "Next" at bounding box center [661, 291] width 86 height 36
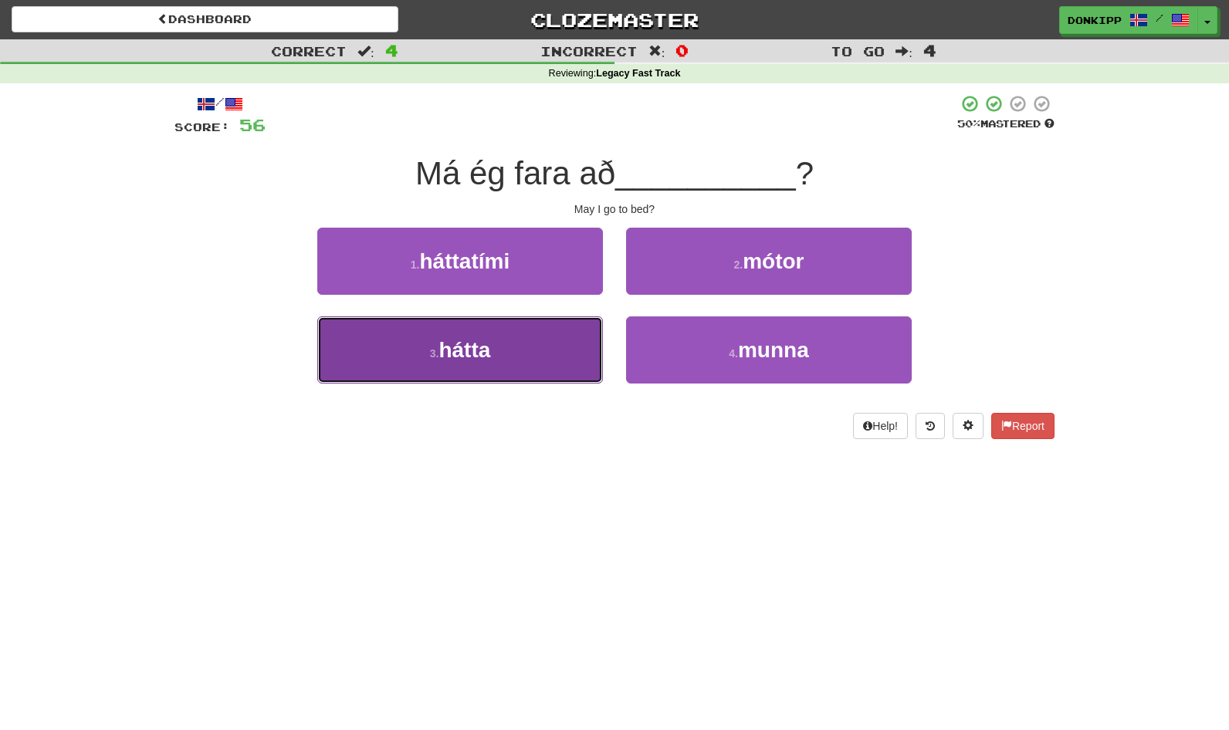
click at [533, 348] on button "3 . hátta" at bounding box center [460, 350] width 286 height 67
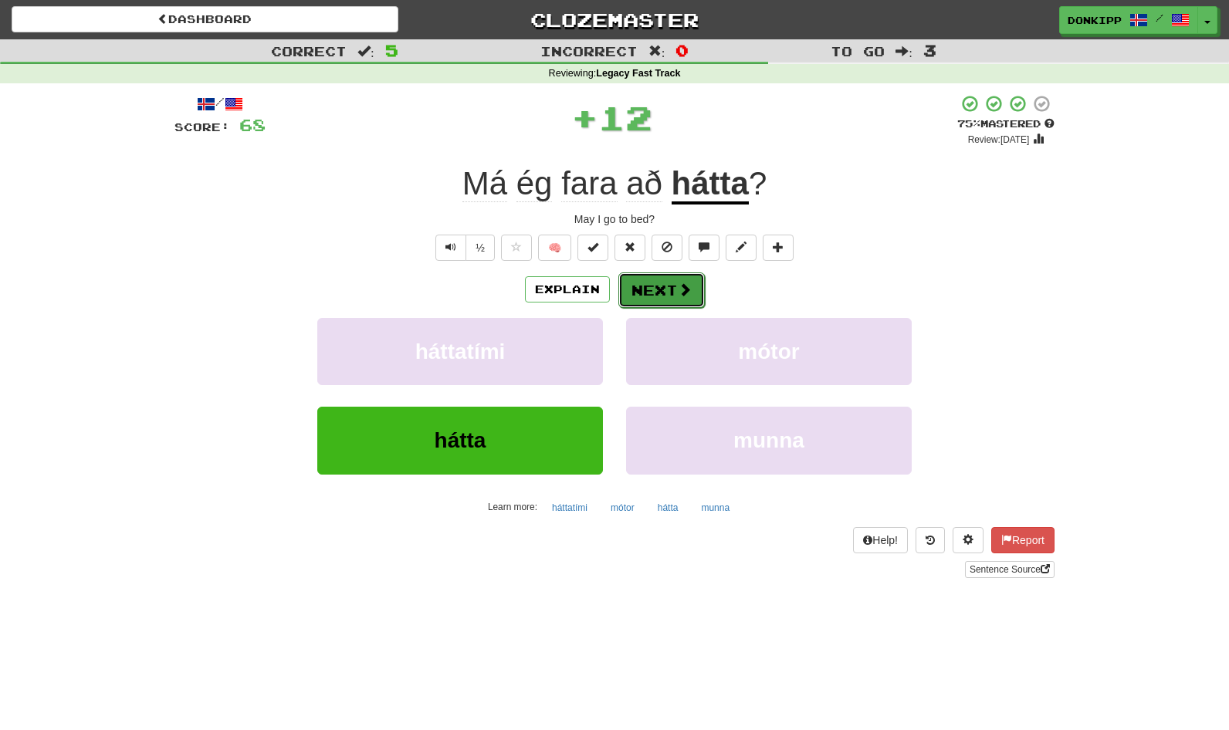
click at [658, 286] on button "Next" at bounding box center [661, 291] width 86 height 36
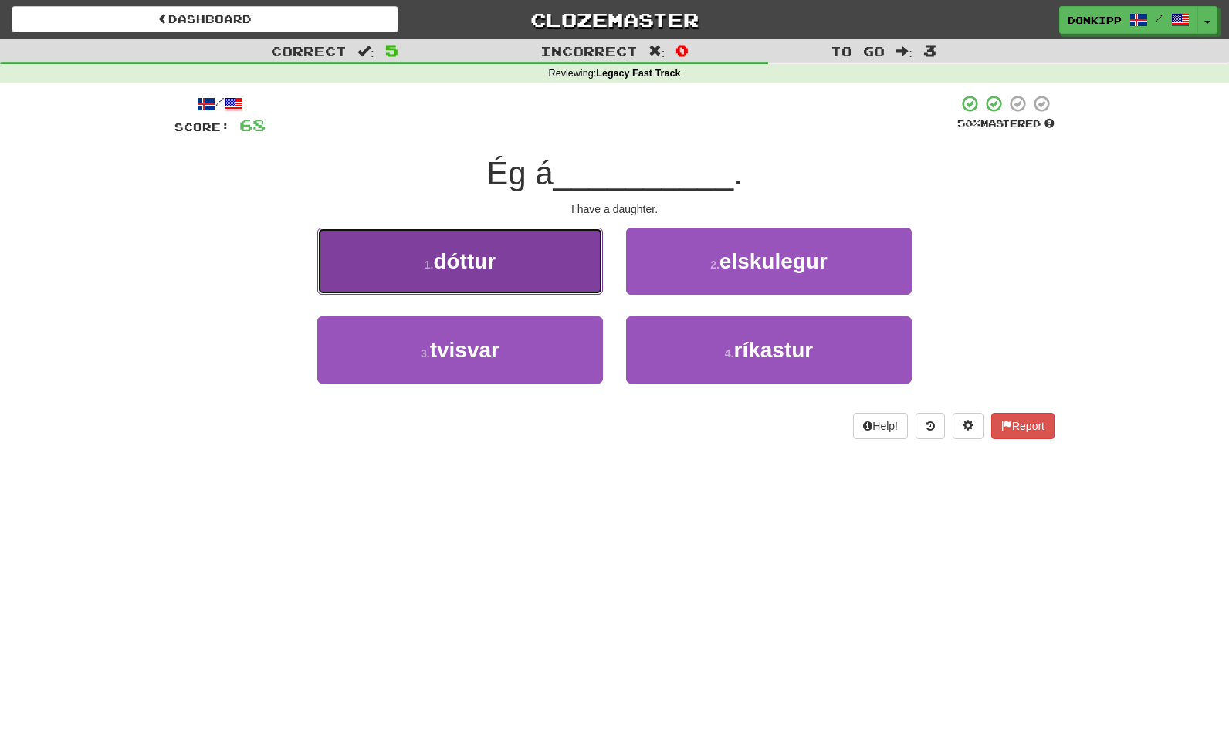
click at [561, 283] on button "1 . dóttur" at bounding box center [460, 261] width 286 height 67
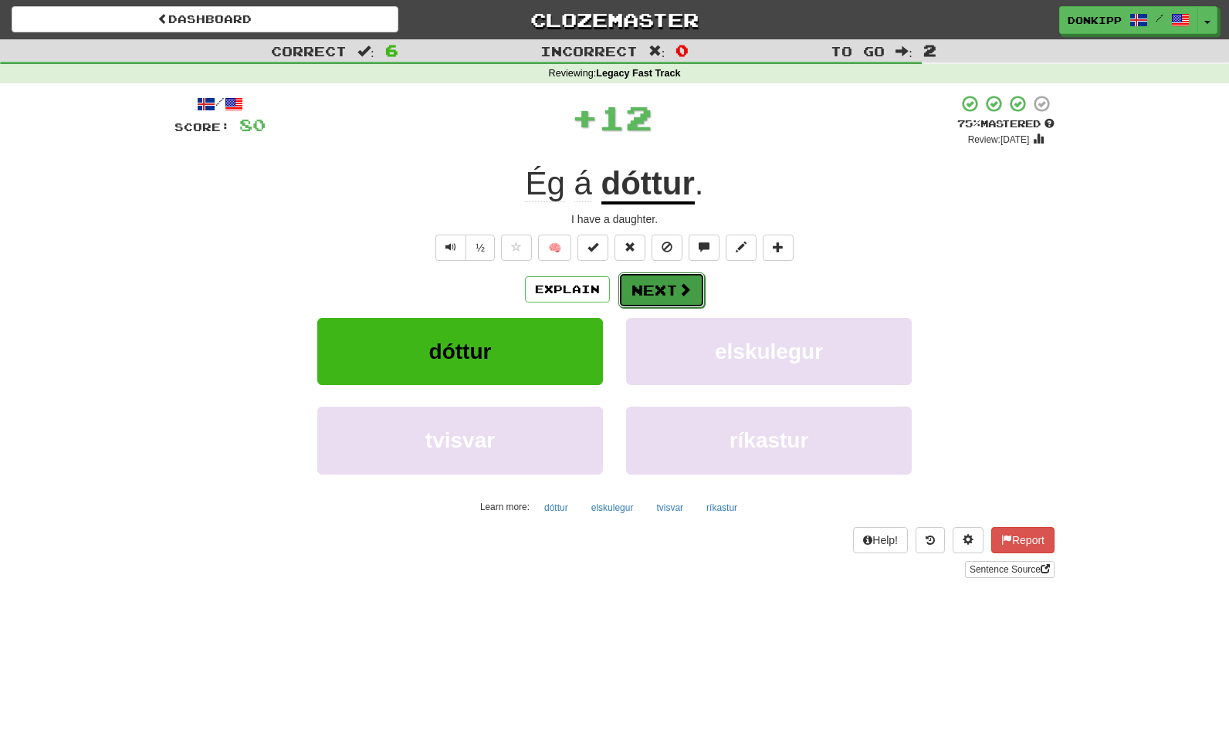
click at [666, 284] on button "Next" at bounding box center [661, 291] width 86 height 36
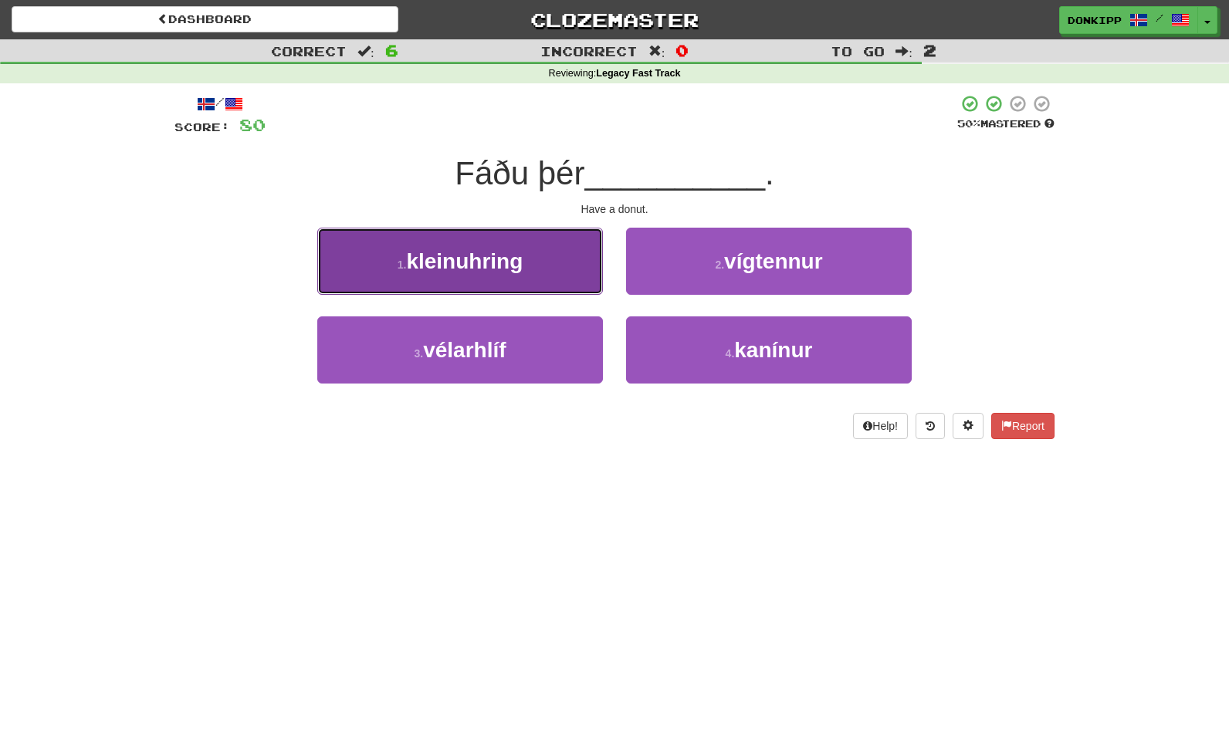
click at [564, 262] on button "1 . kleinuhring" at bounding box center [460, 261] width 286 height 67
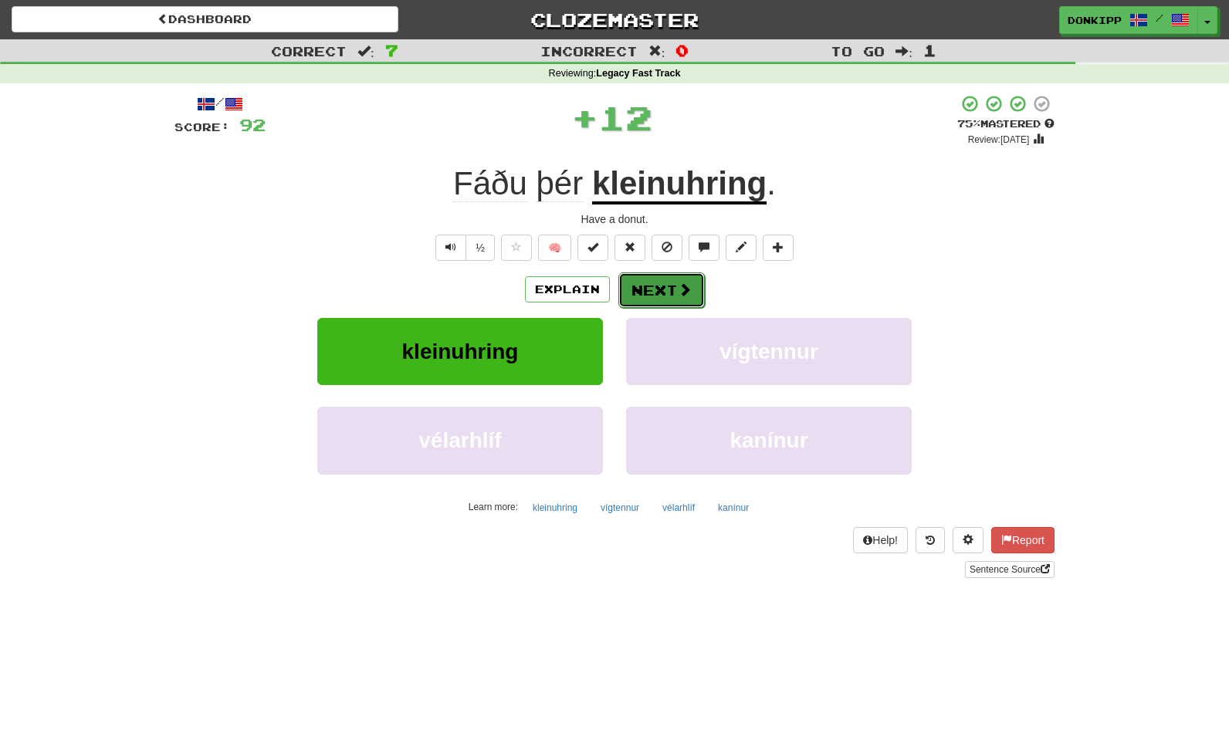
click at [666, 293] on button "Next" at bounding box center [661, 291] width 86 height 36
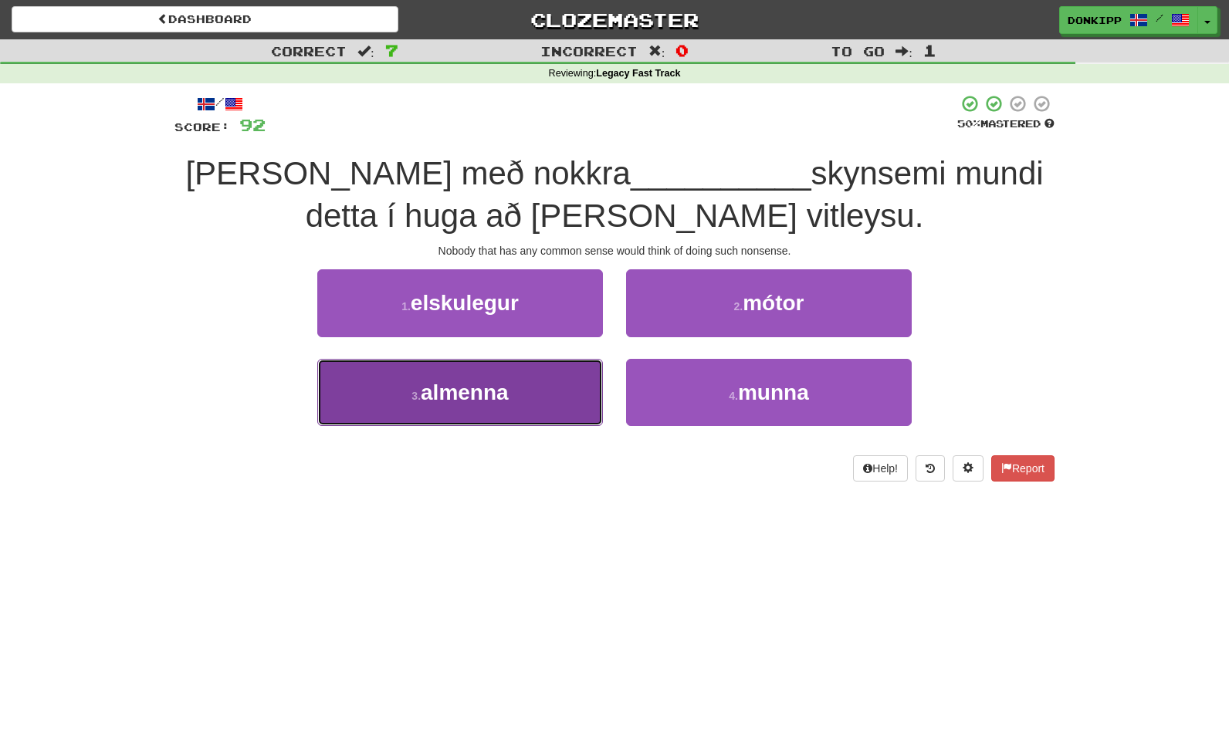
click at [562, 398] on button "3 . almenna" at bounding box center [460, 392] width 286 height 67
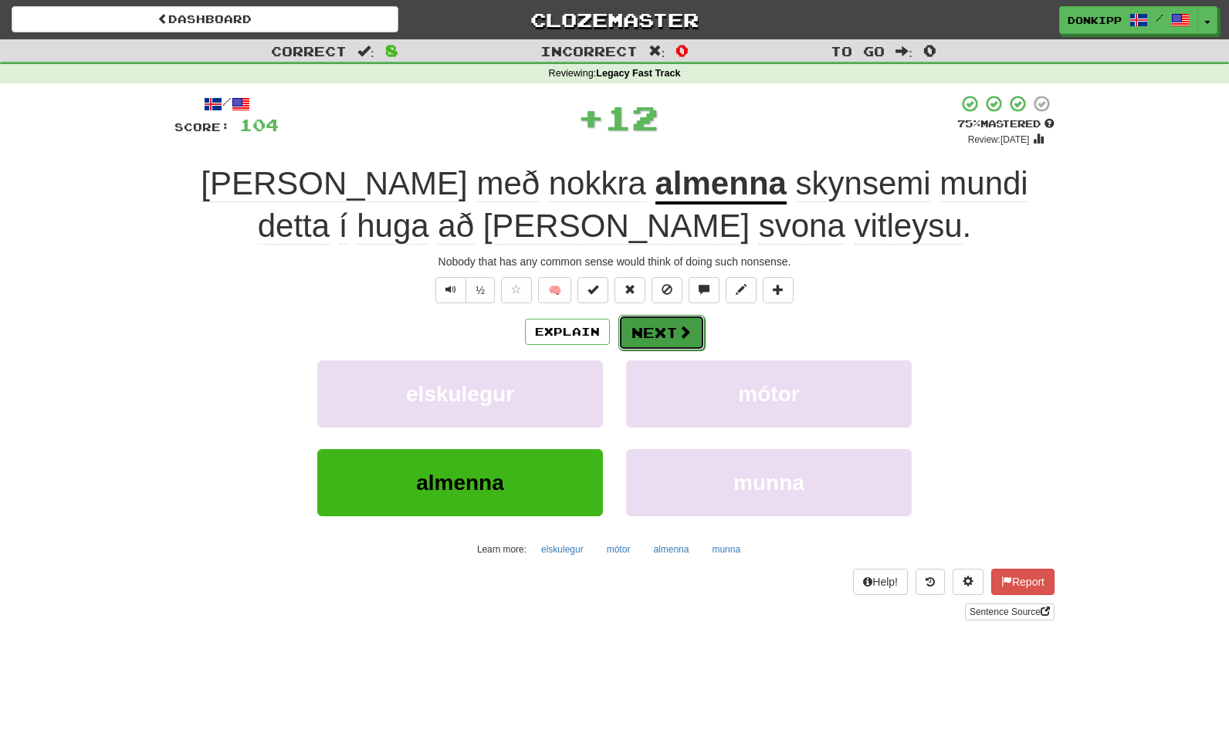
click at [671, 332] on button "Next" at bounding box center [661, 333] width 86 height 36
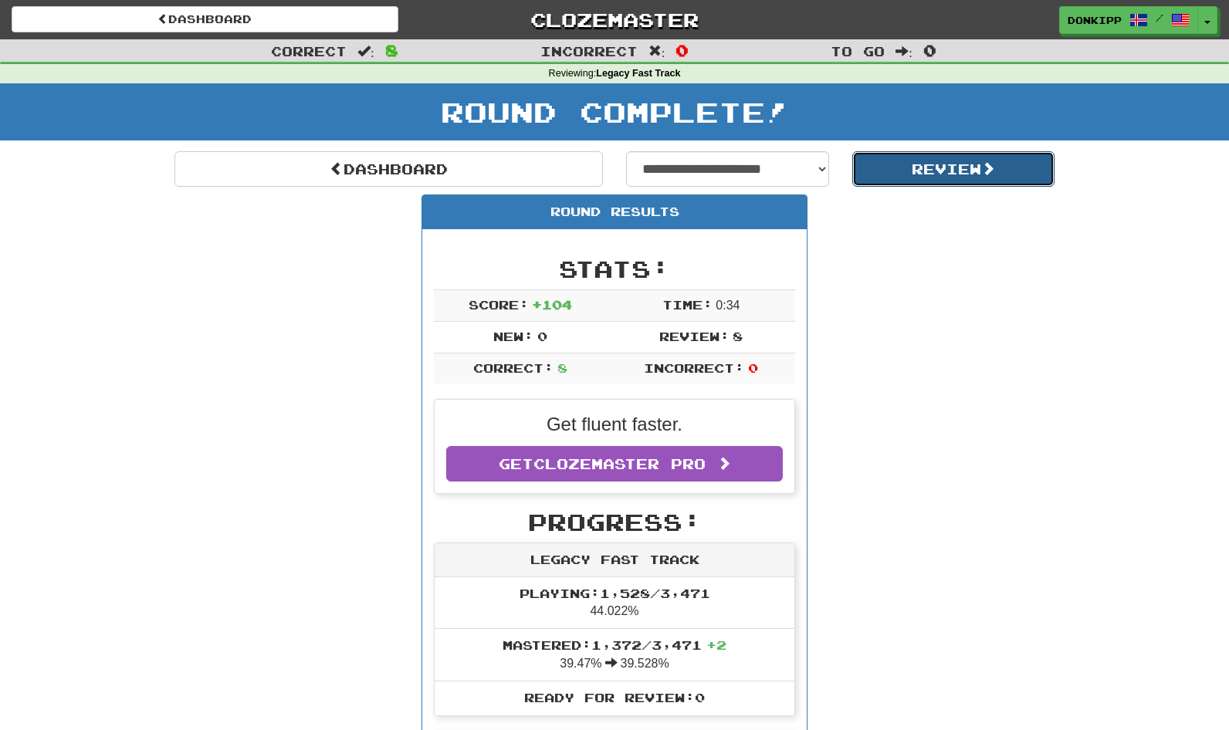
click at [966, 169] on button "Review" at bounding box center [953, 169] width 203 height 36
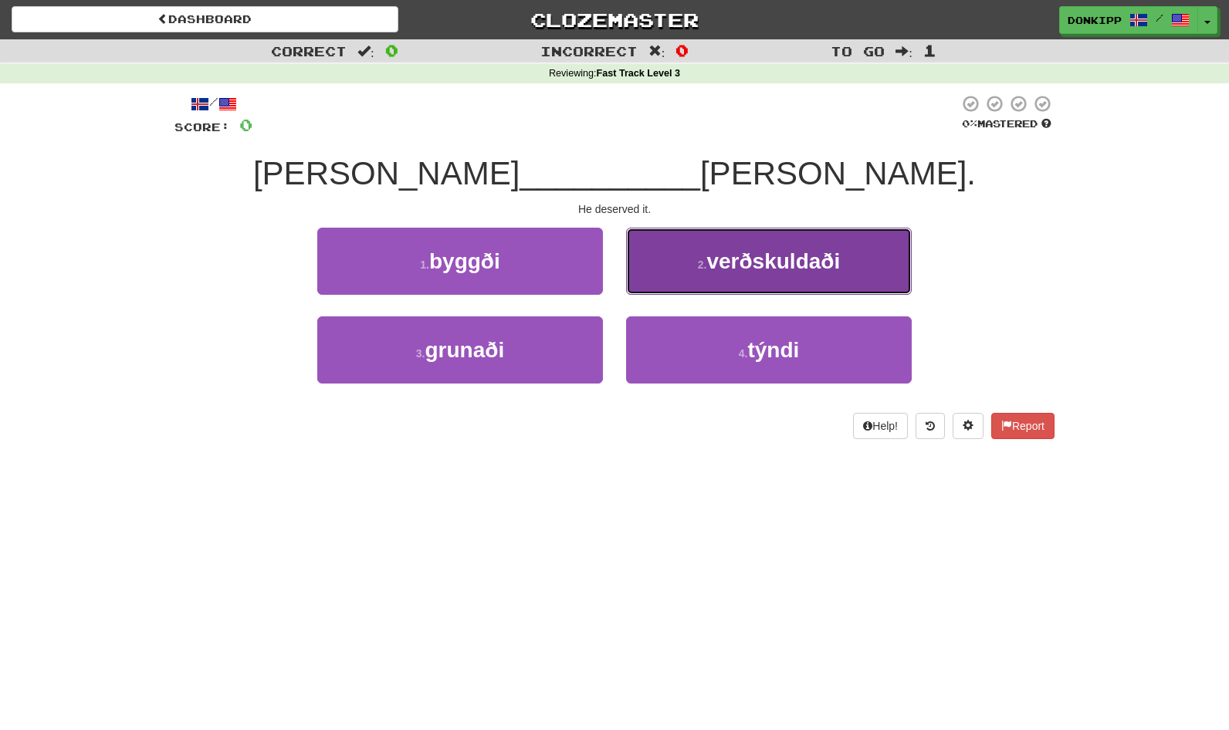
click at [770, 274] on button "2 . verðskuldaði" at bounding box center [769, 261] width 286 height 67
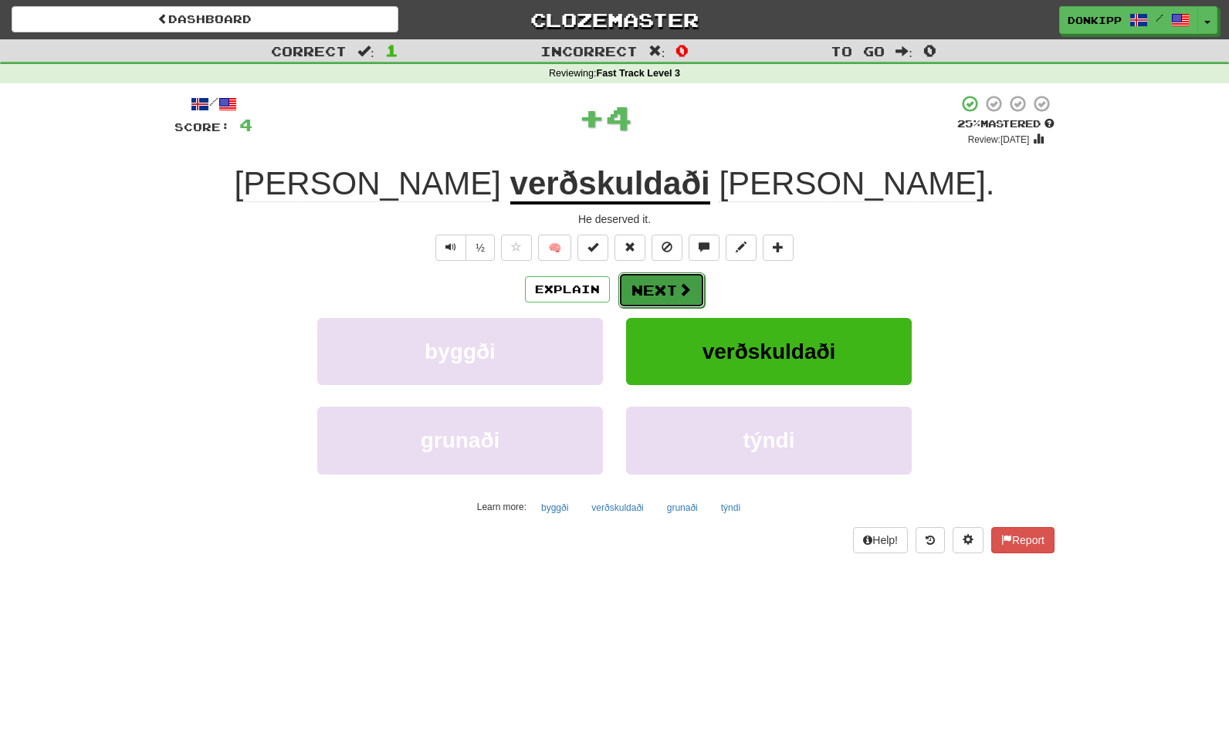
click at [673, 285] on button "Next" at bounding box center [661, 291] width 86 height 36
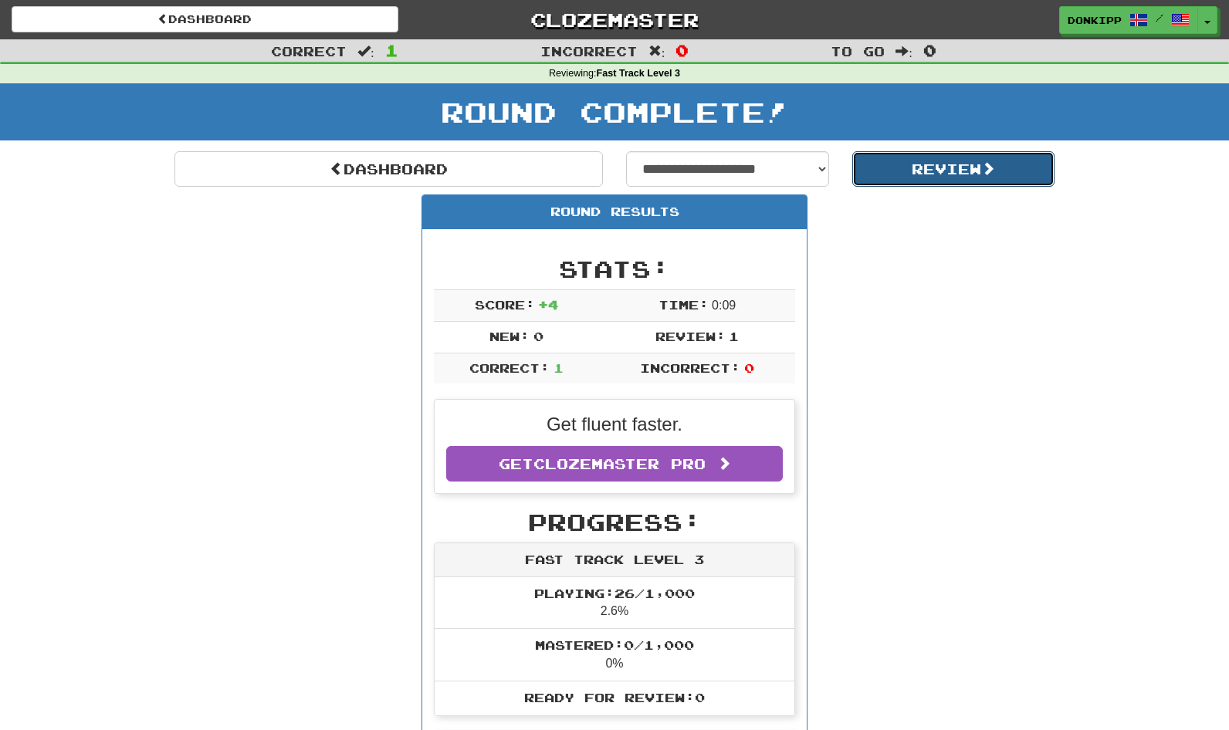
click at [934, 160] on button "Review" at bounding box center [953, 169] width 203 height 36
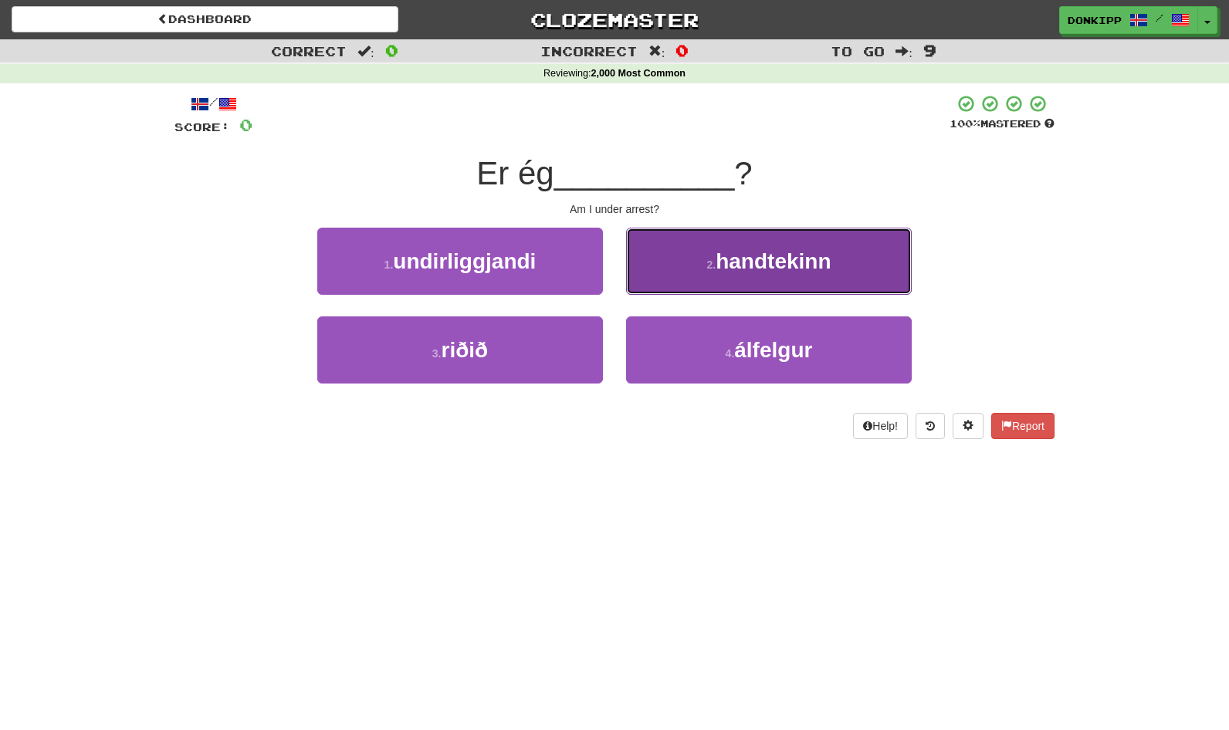
click at [726, 261] on span "handtekinn" at bounding box center [773, 261] width 115 height 24
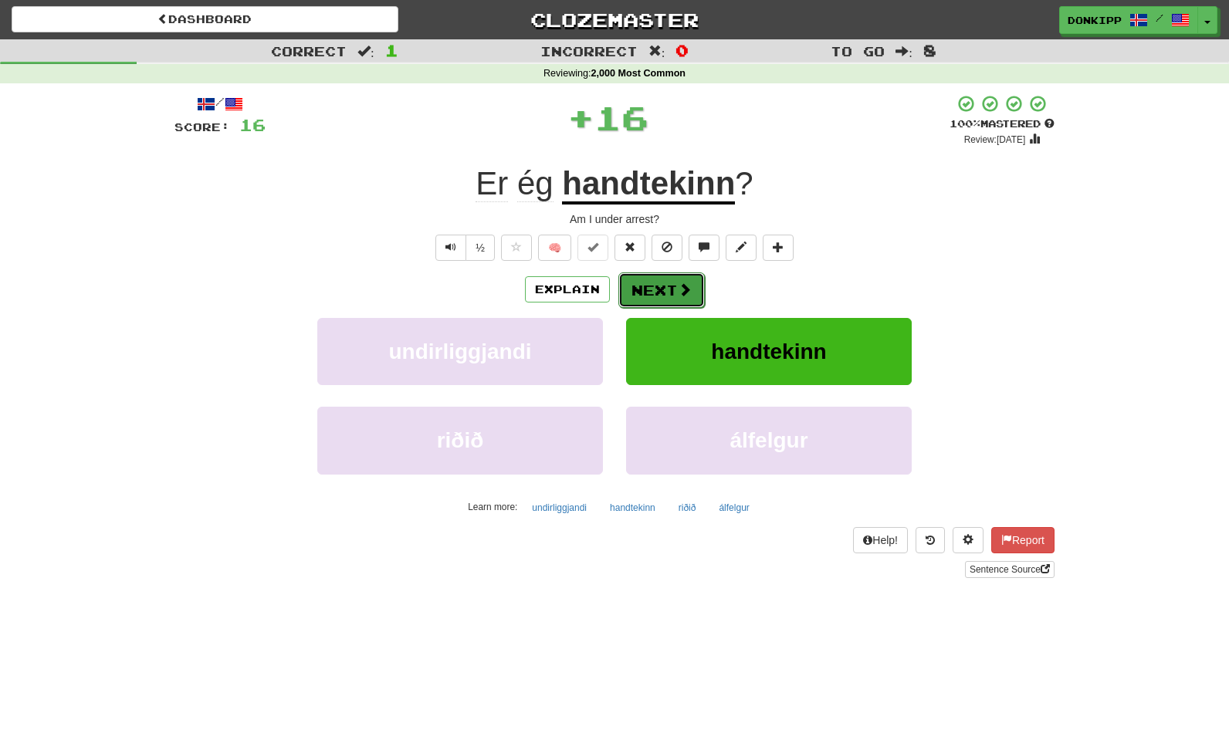
click at [665, 283] on button "Next" at bounding box center [661, 291] width 86 height 36
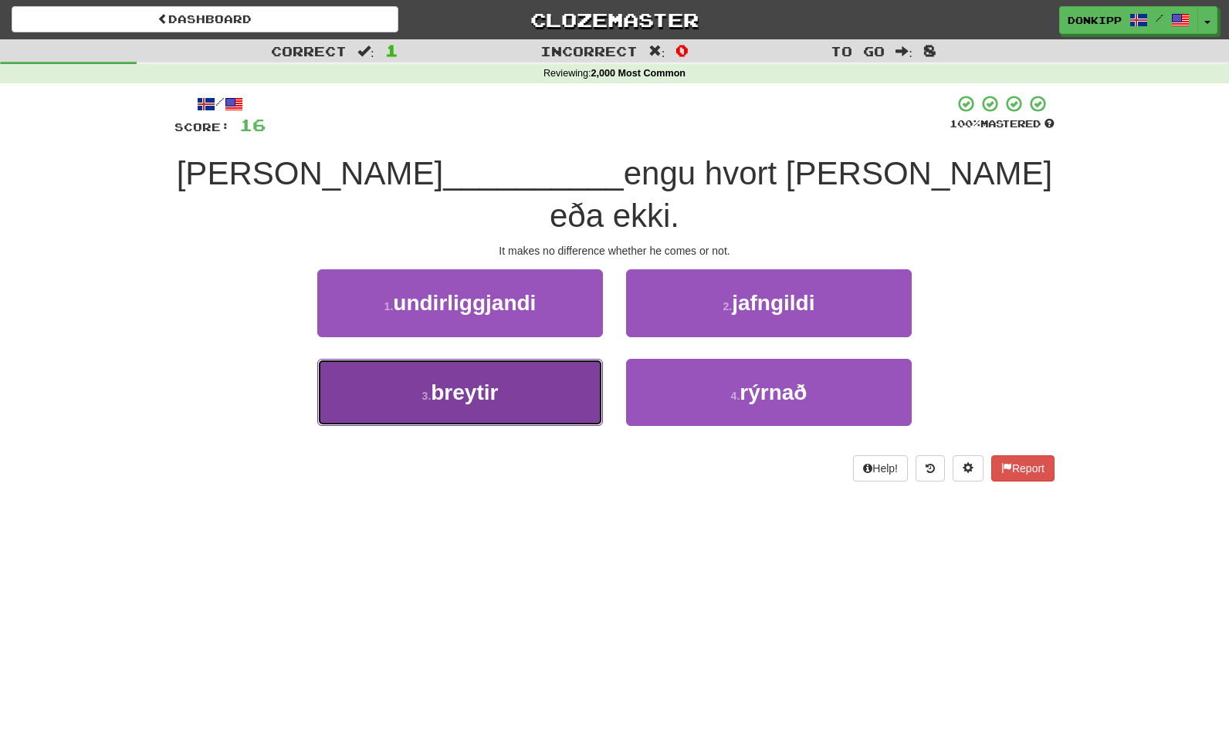
click at [551, 359] on button "3 . breytir" at bounding box center [460, 392] width 286 height 67
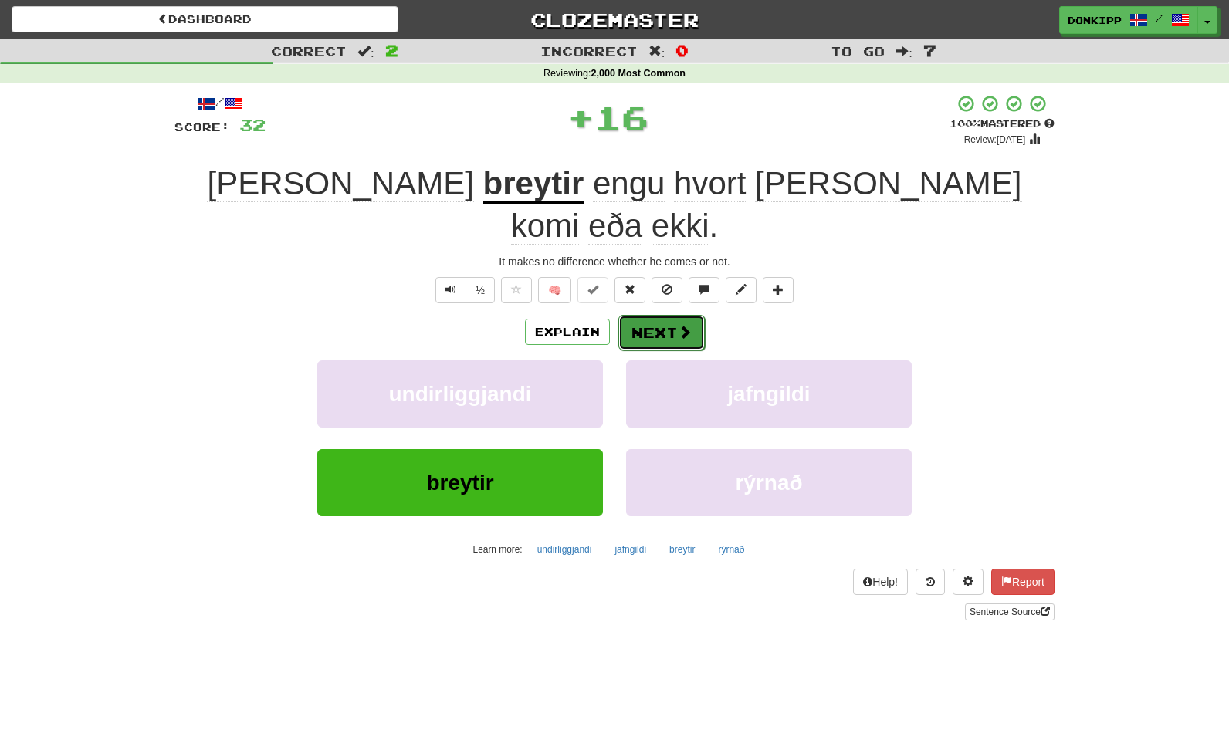
click at [658, 315] on button "Next" at bounding box center [661, 333] width 86 height 36
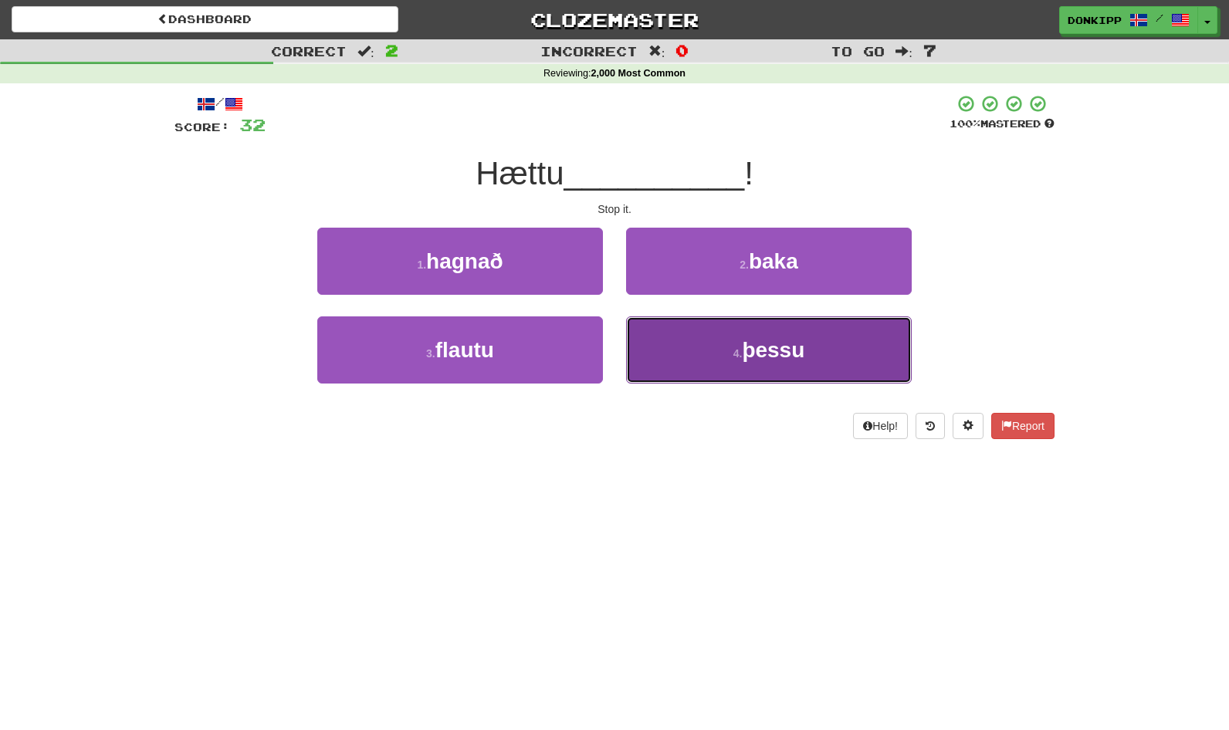
click at [706, 346] on button "4 . þessu" at bounding box center [769, 350] width 286 height 67
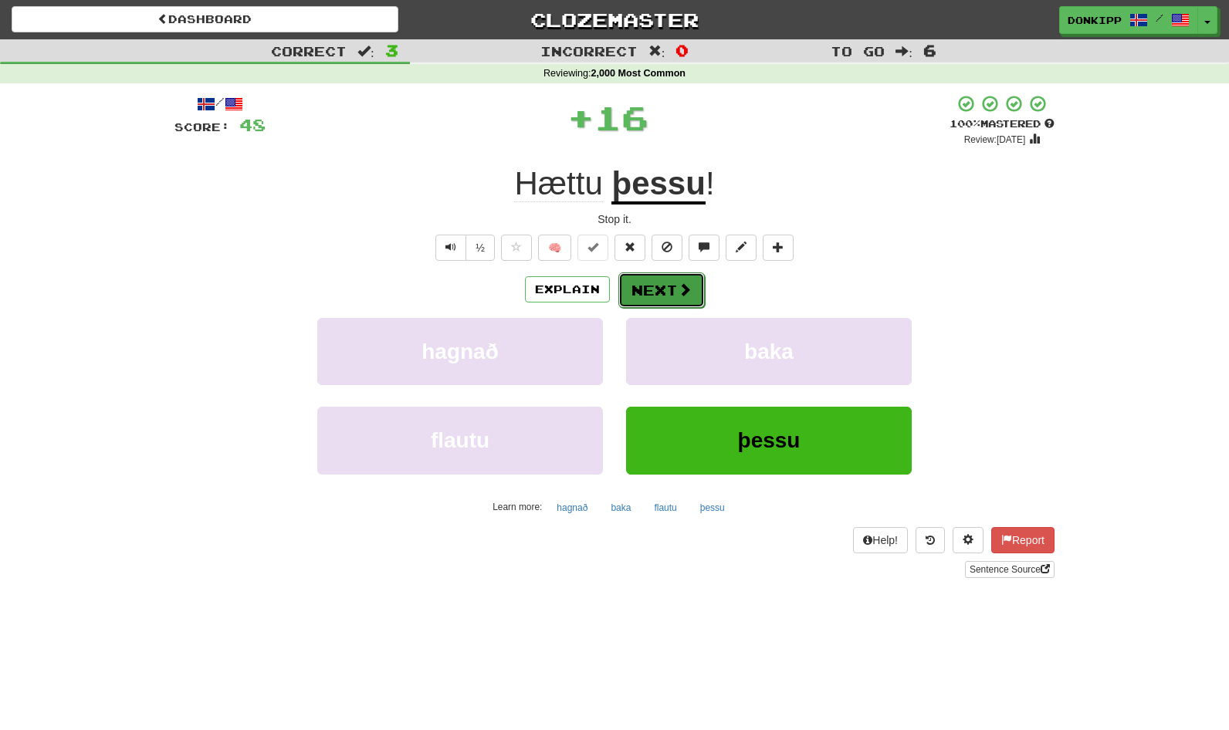
click at [662, 289] on button "Next" at bounding box center [661, 291] width 86 height 36
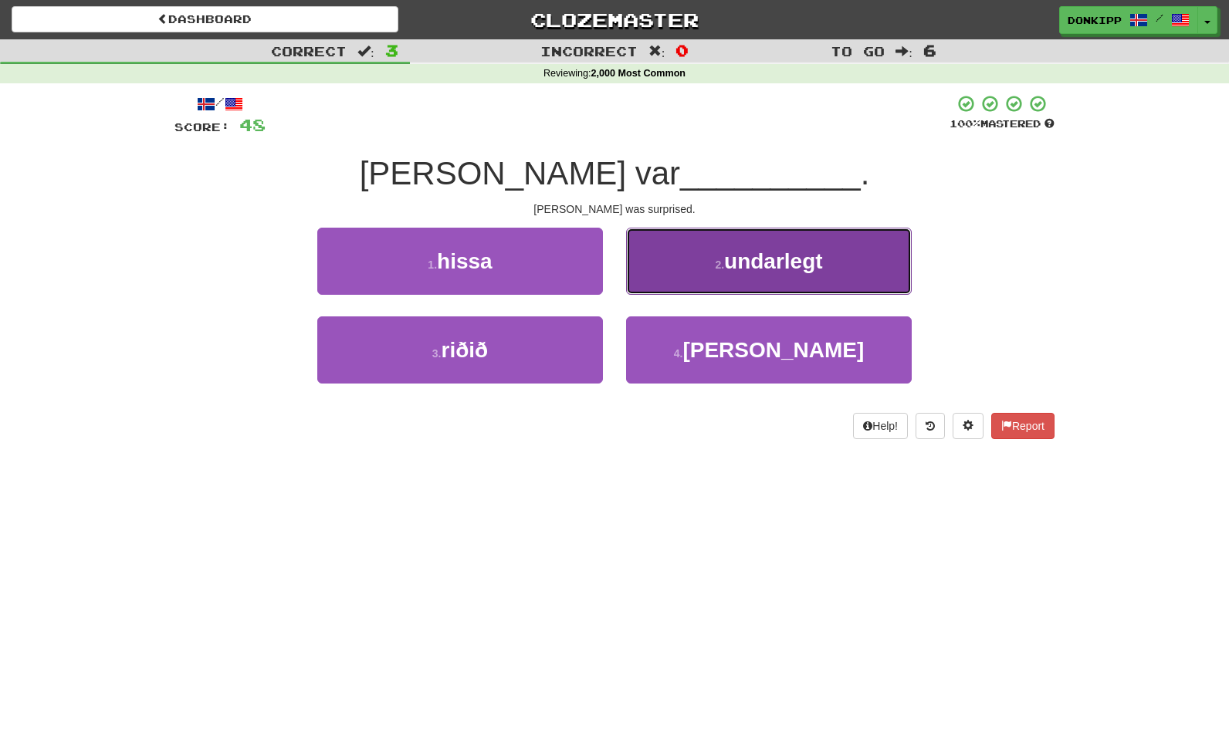
click at [715, 259] on button "2 . undarlegt" at bounding box center [769, 261] width 286 height 67
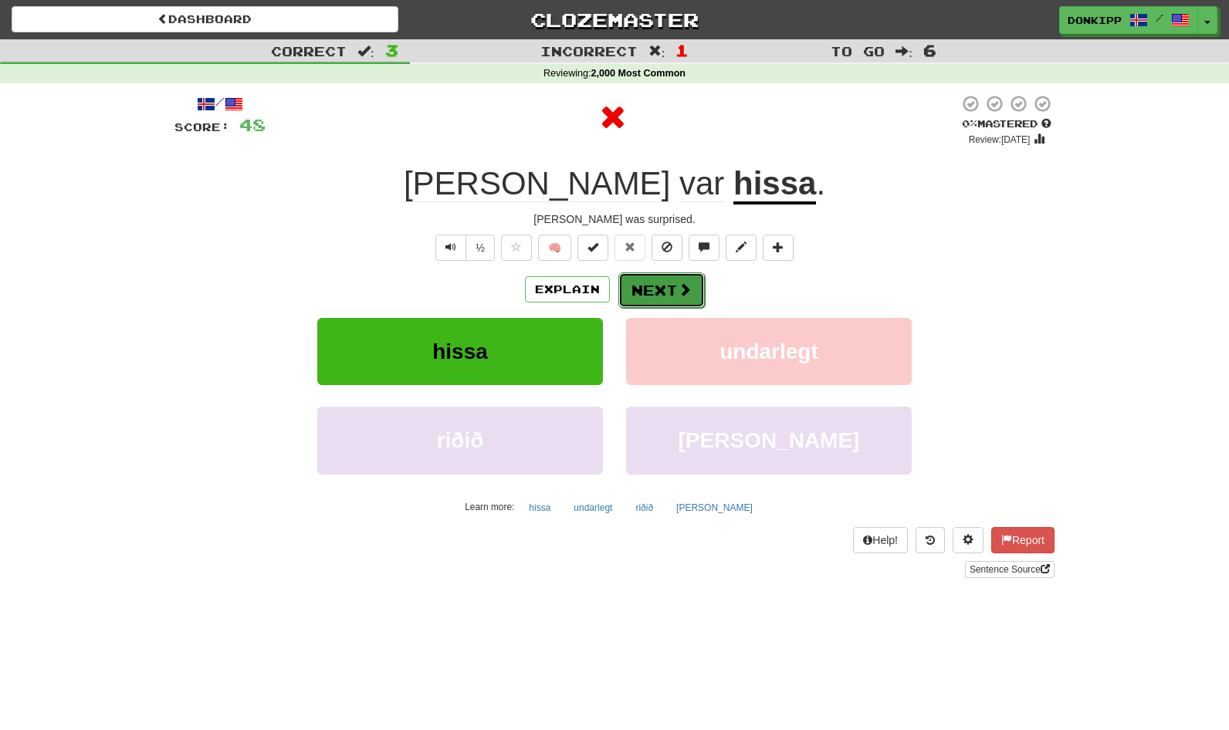
click at [662, 284] on button "Next" at bounding box center [661, 291] width 86 height 36
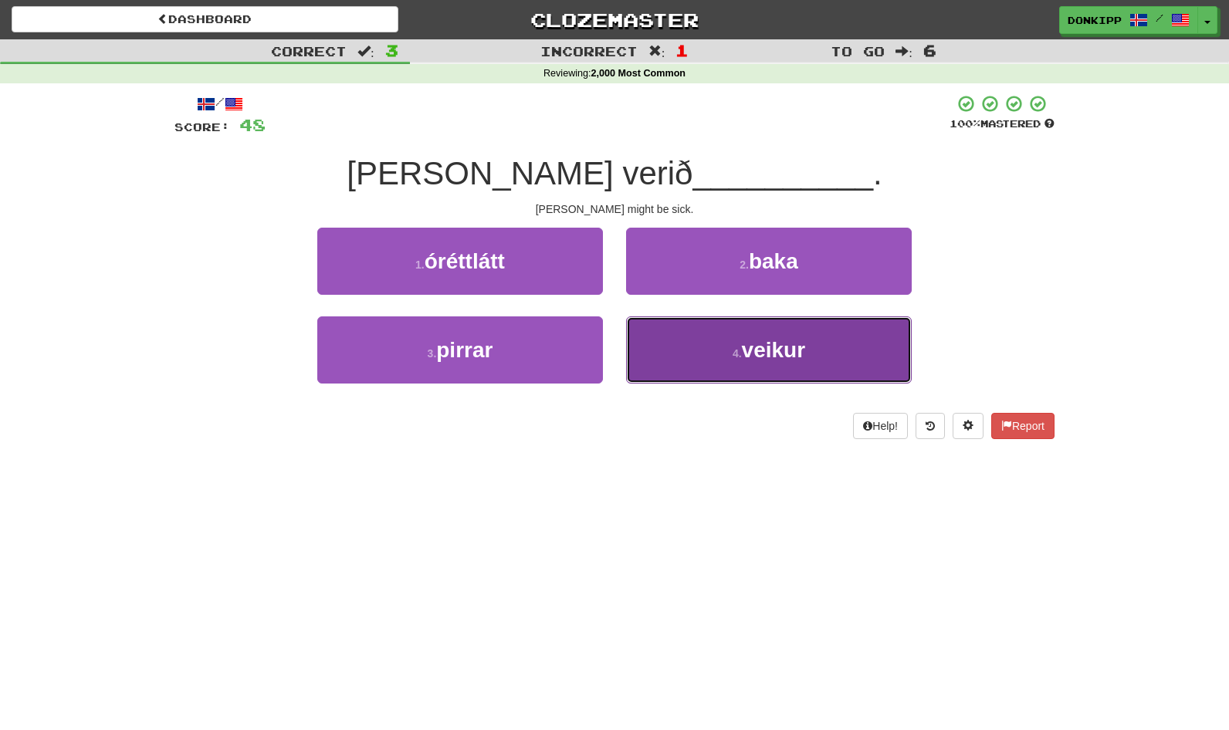
click at [705, 340] on button "4 . veikur" at bounding box center [769, 350] width 286 height 67
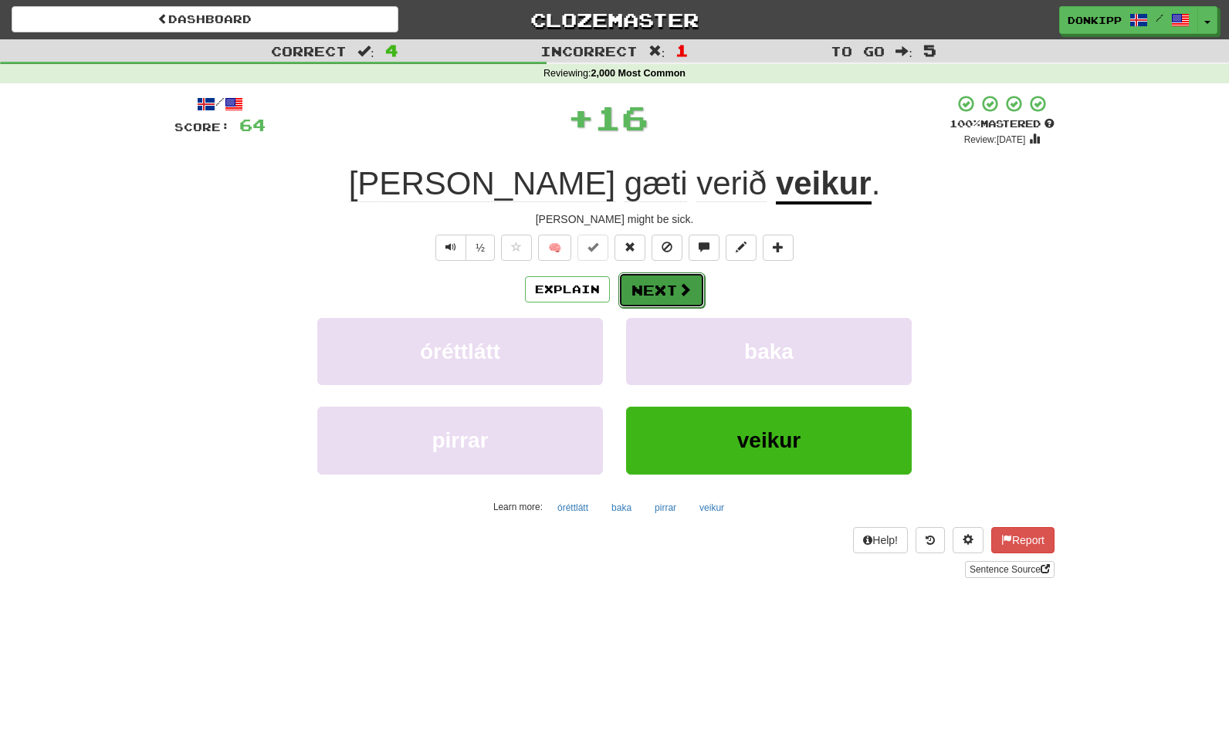
click at [665, 300] on button "Next" at bounding box center [661, 291] width 86 height 36
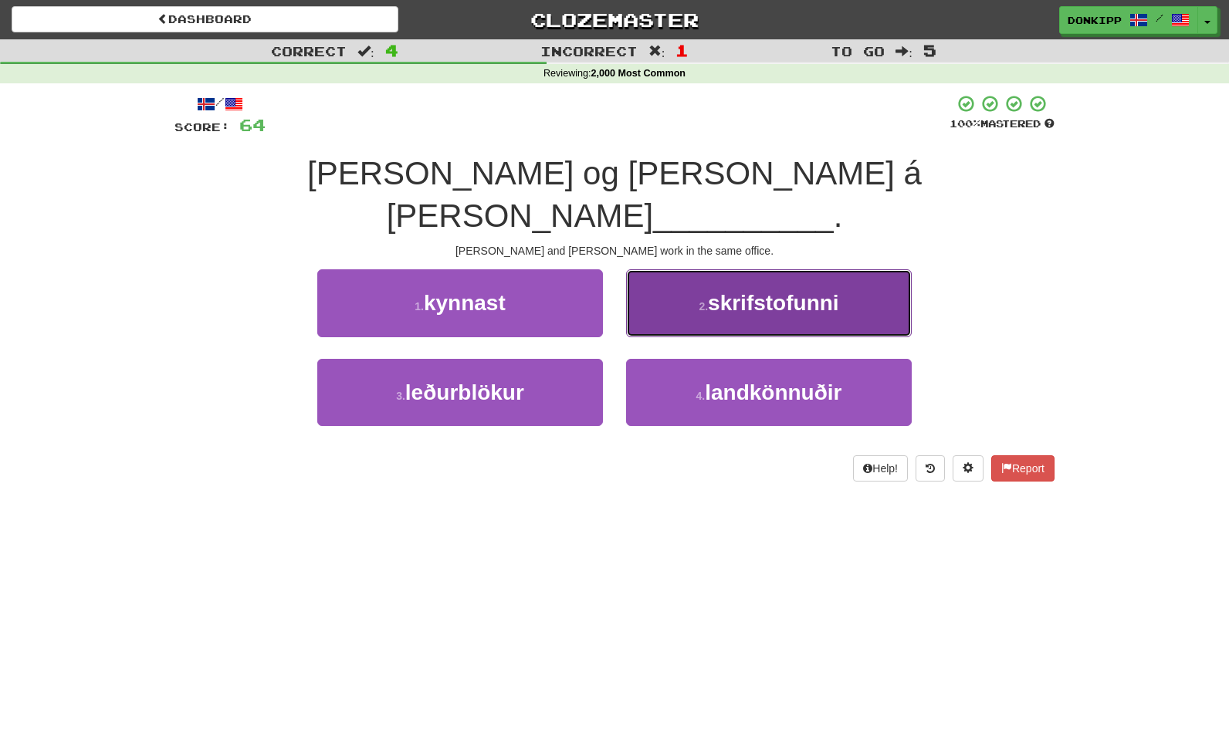
click at [696, 269] on button "2 . skrifstofunni" at bounding box center [769, 302] width 286 height 67
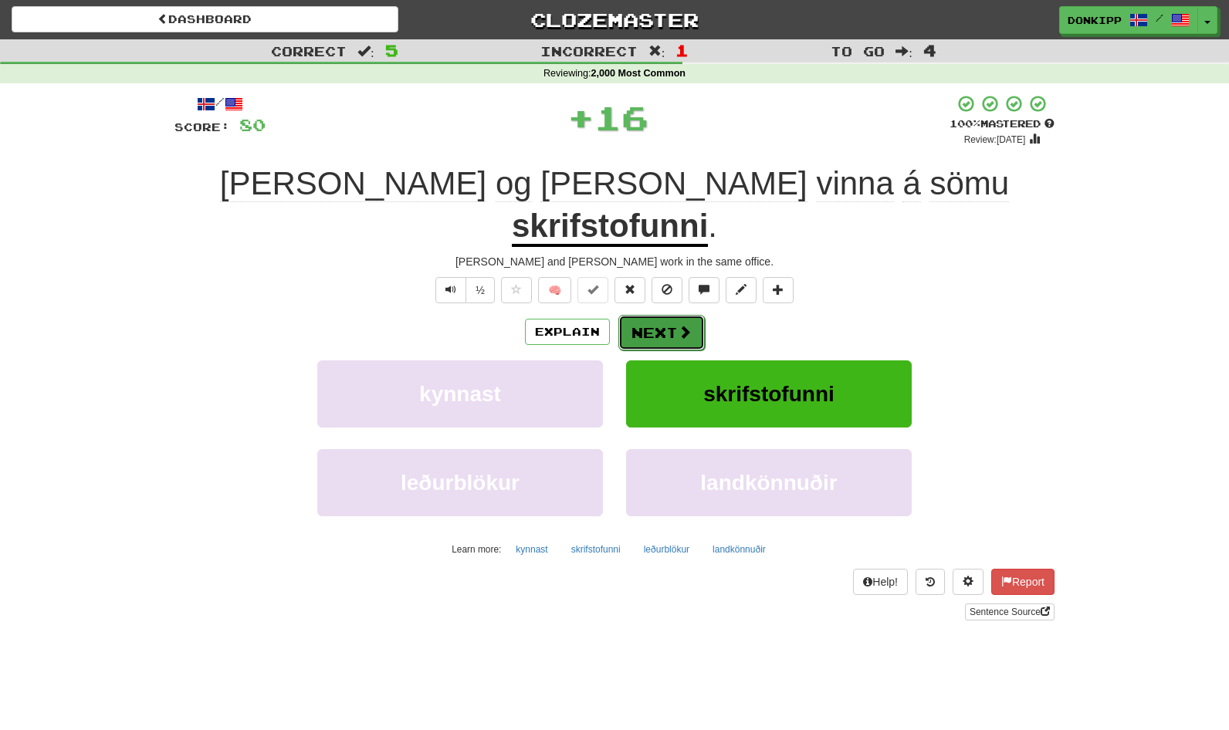
click at [658, 315] on button "Next" at bounding box center [661, 333] width 86 height 36
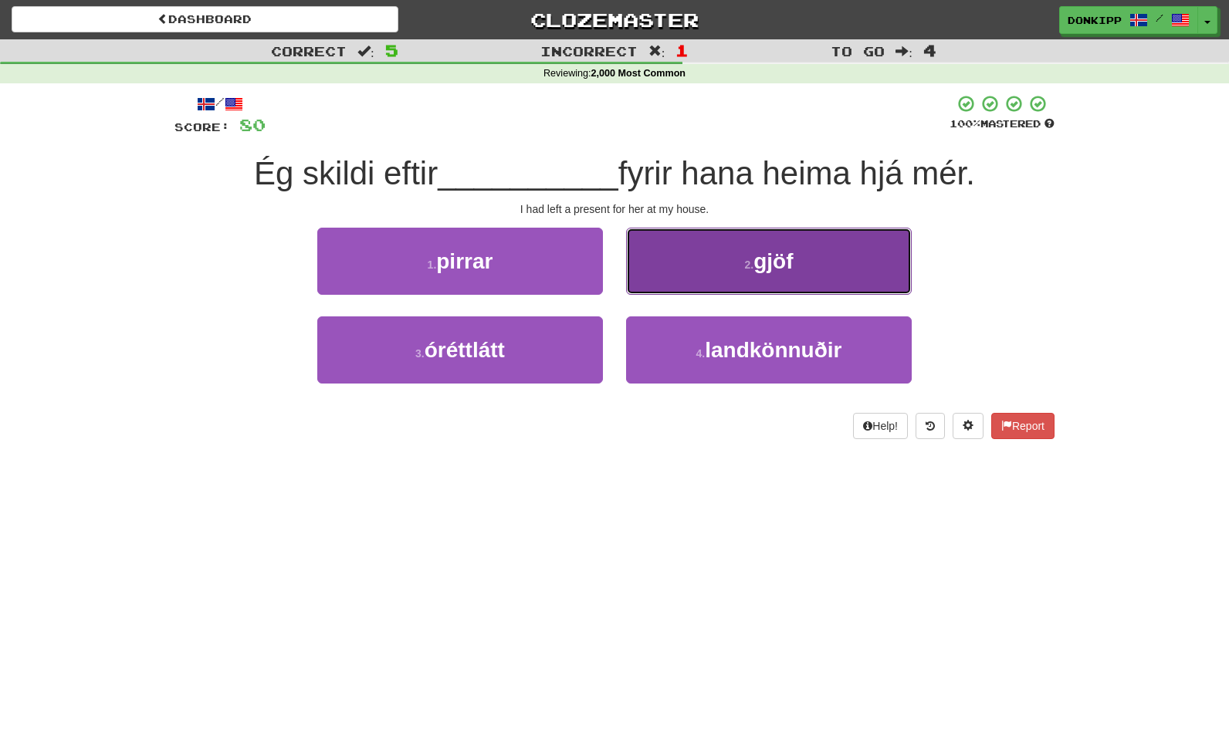
click at [730, 264] on button "2 . gjöf" at bounding box center [769, 261] width 286 height 67
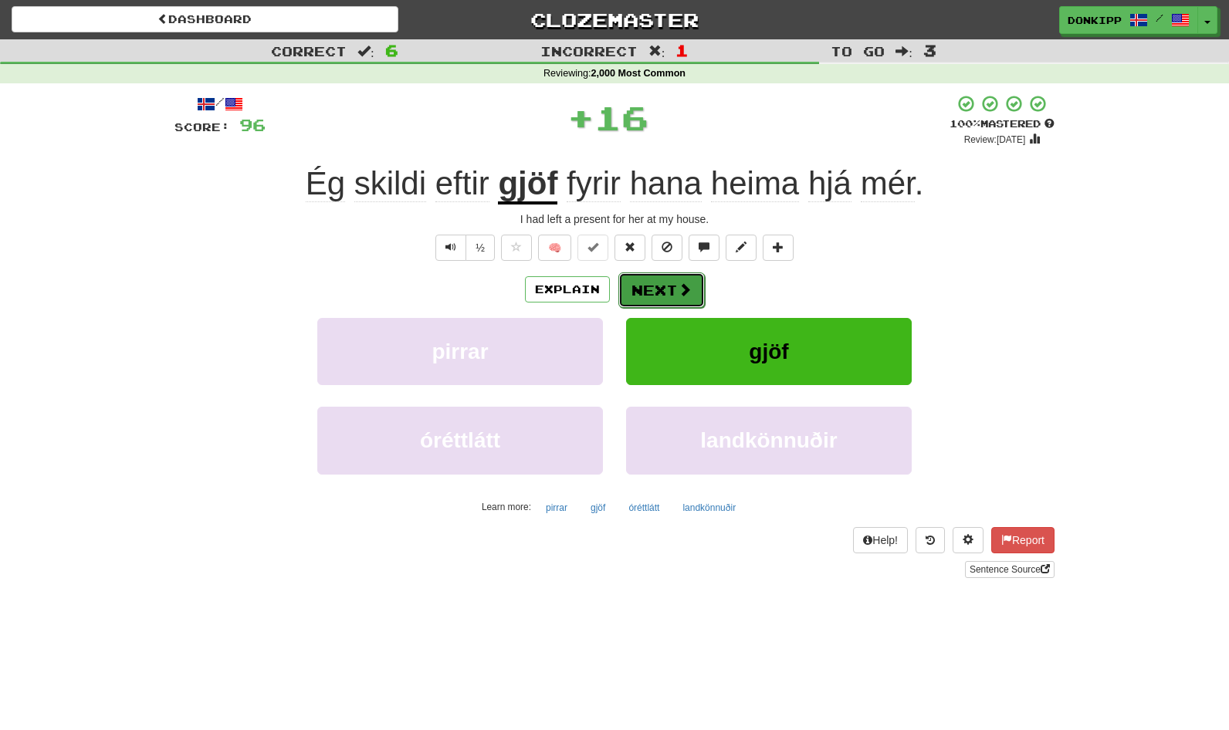
click at [648, 296] on button "Next" at bounding box center [661, 291] width 86 height 36
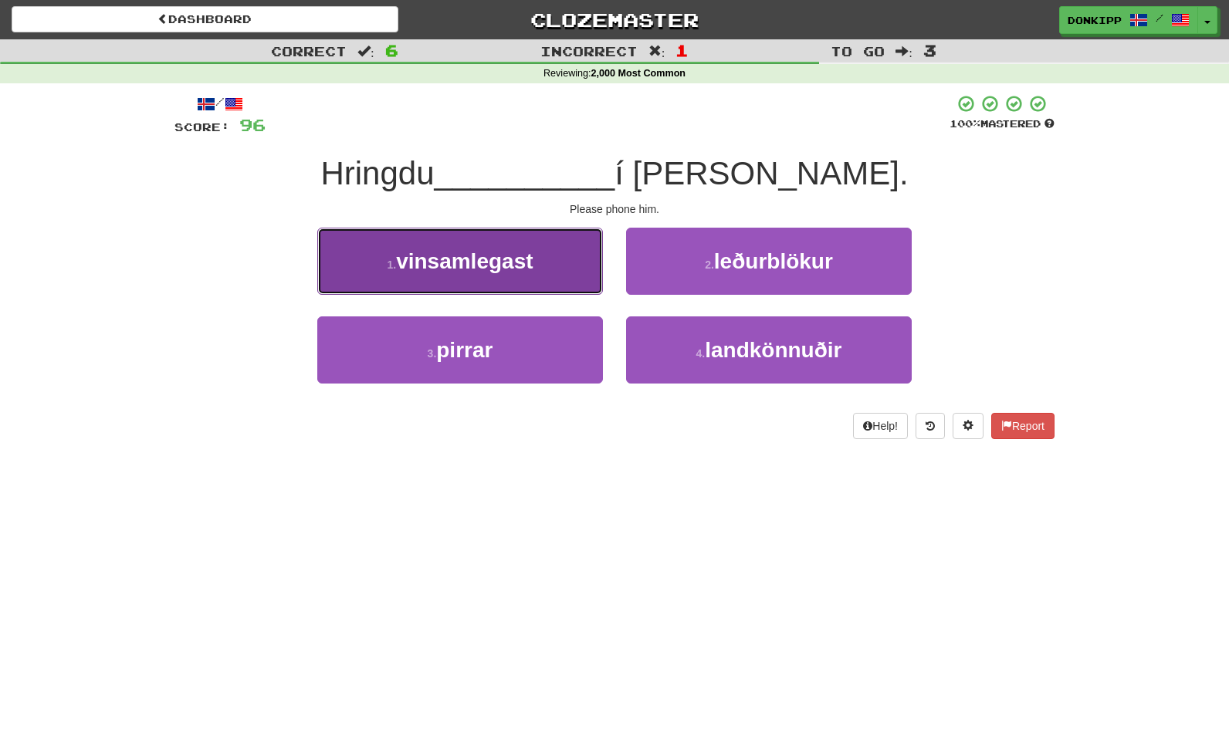
click at [562, 261] on button "1 . vinsamlegast" at bounding box center [460, 261] width 286 height 67
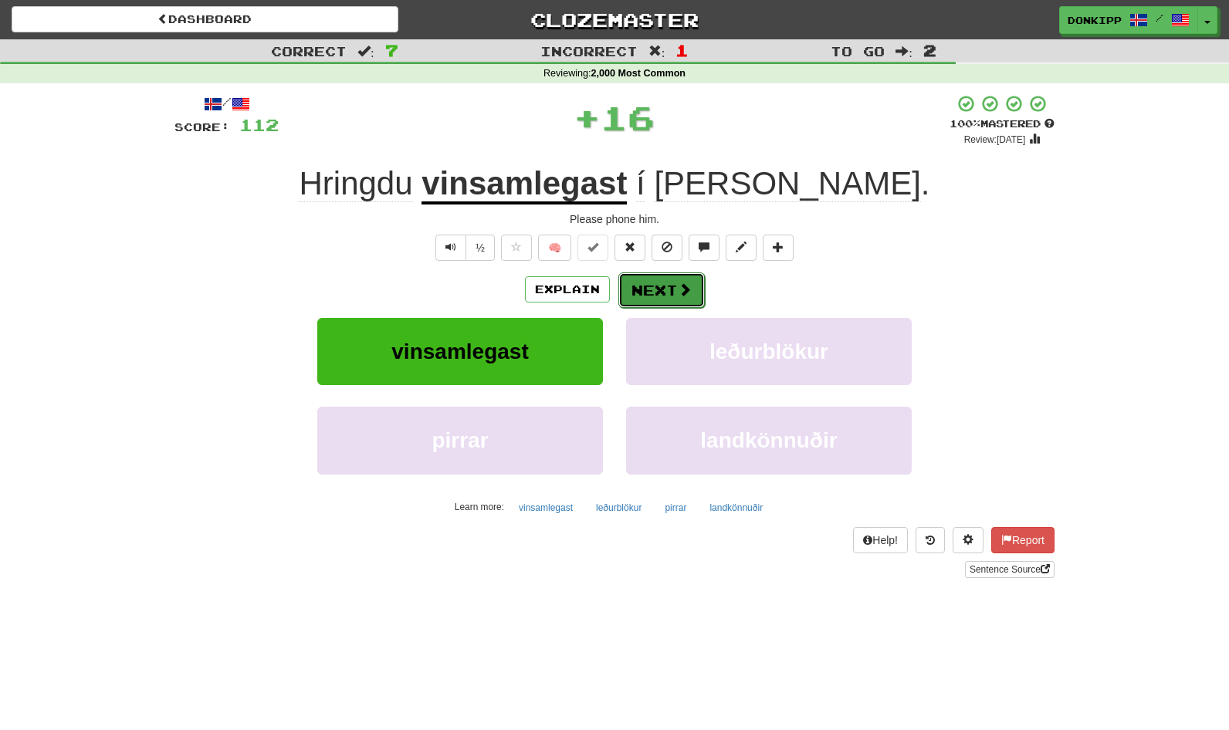
click at [642, 289] on button "Next" at bounding box center [661, 291] width 86 height 36
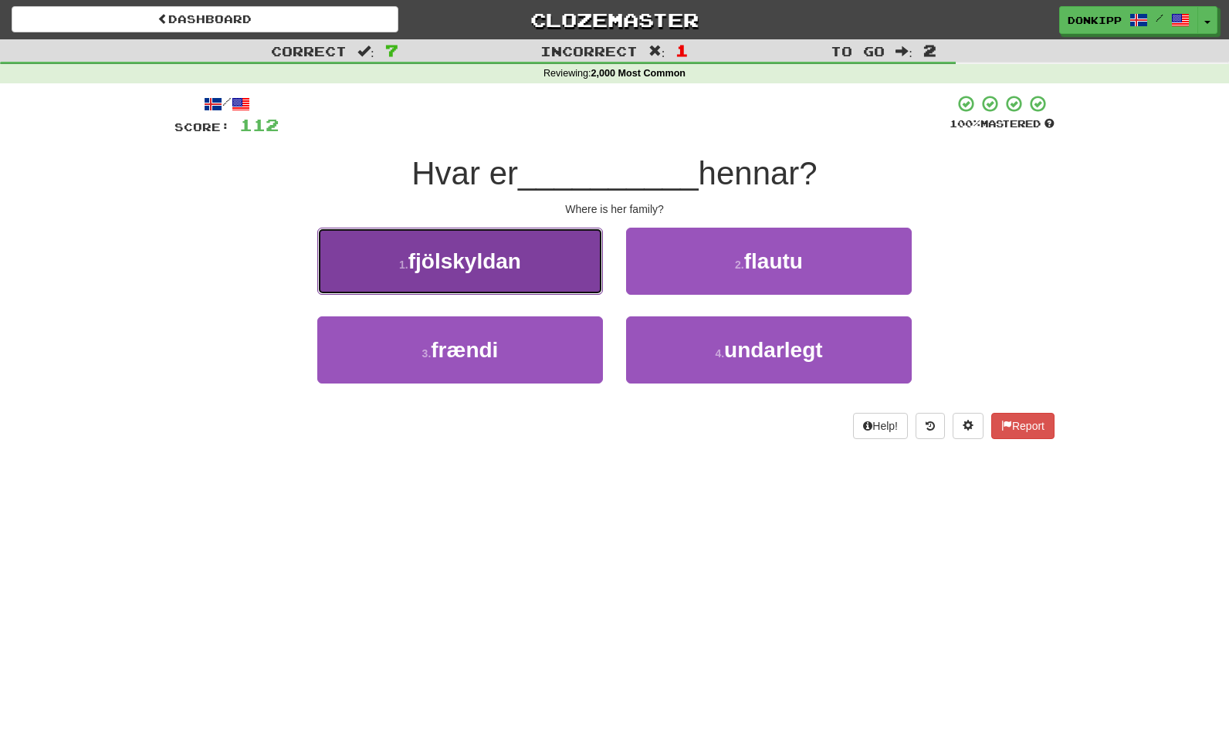
click at [569, 266] on button "1 . fjölskyldan" at bounding box center [460, 261] width 286 height 67
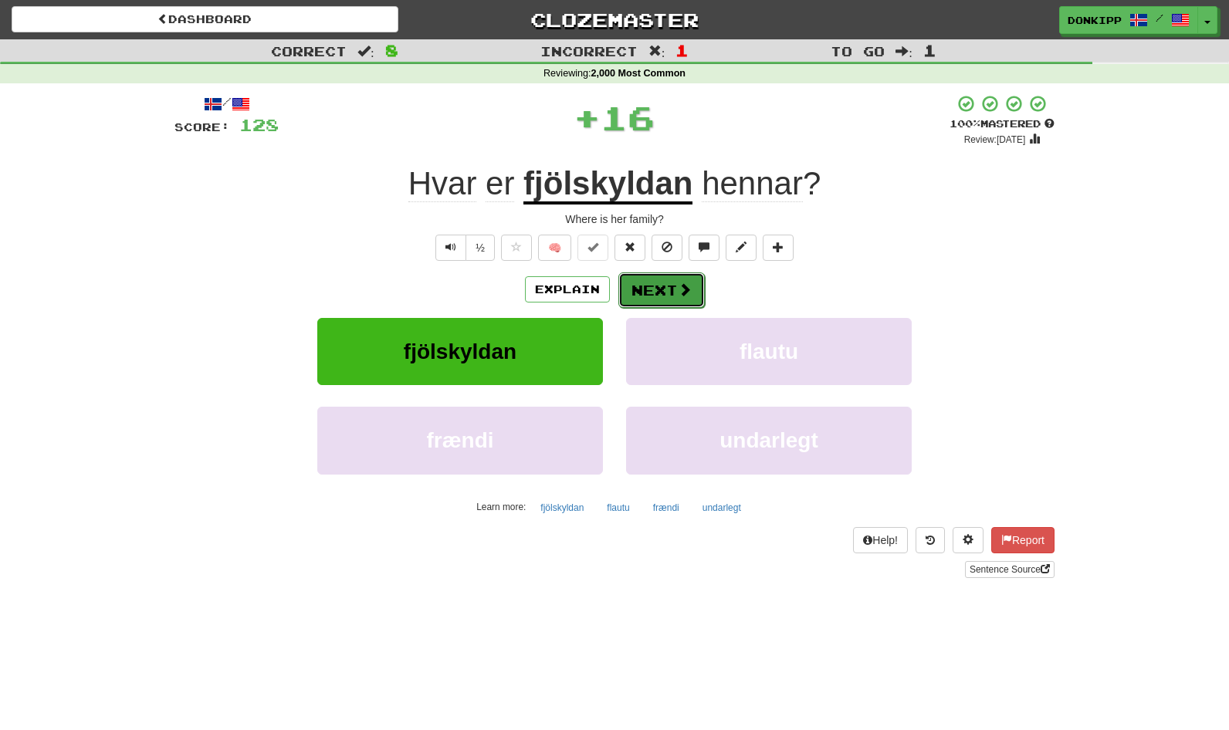
click at [652, 289] on button "Next" at bounding box center [661, 291] width 86 height 36
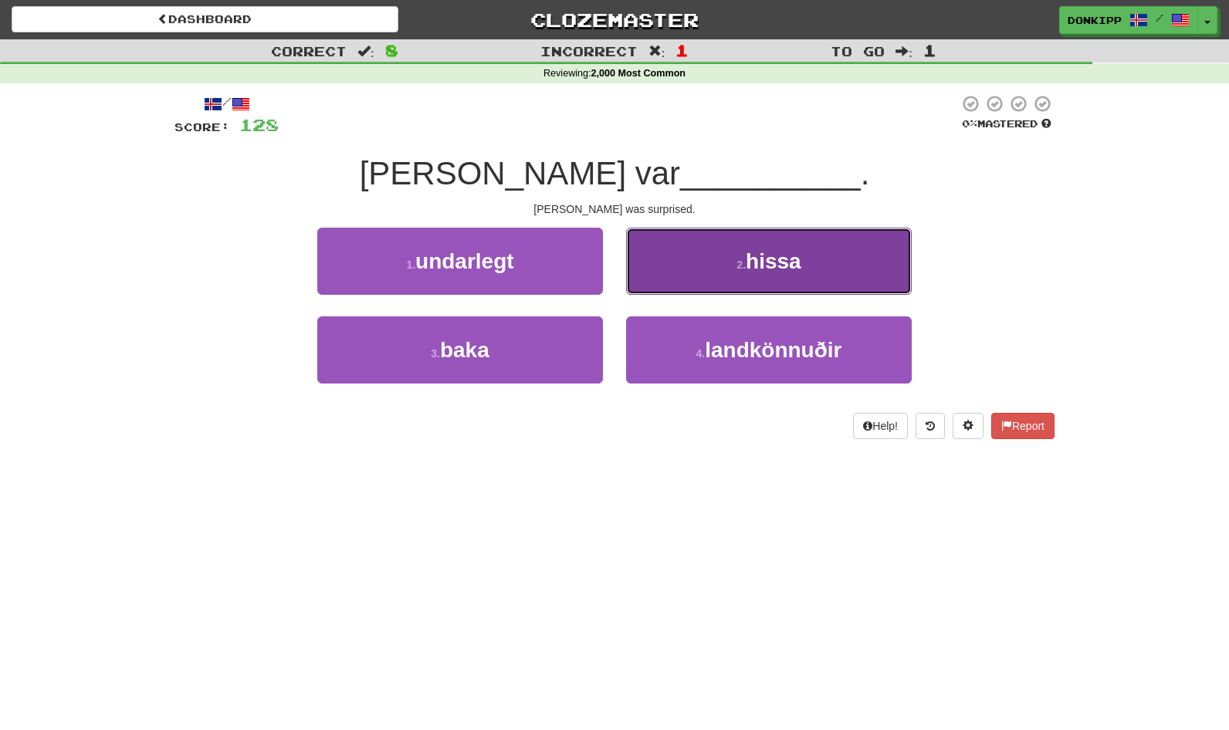
click at [732, 259] on button "2 . hissa" at bounding box center [769, 261] width 286 height 67
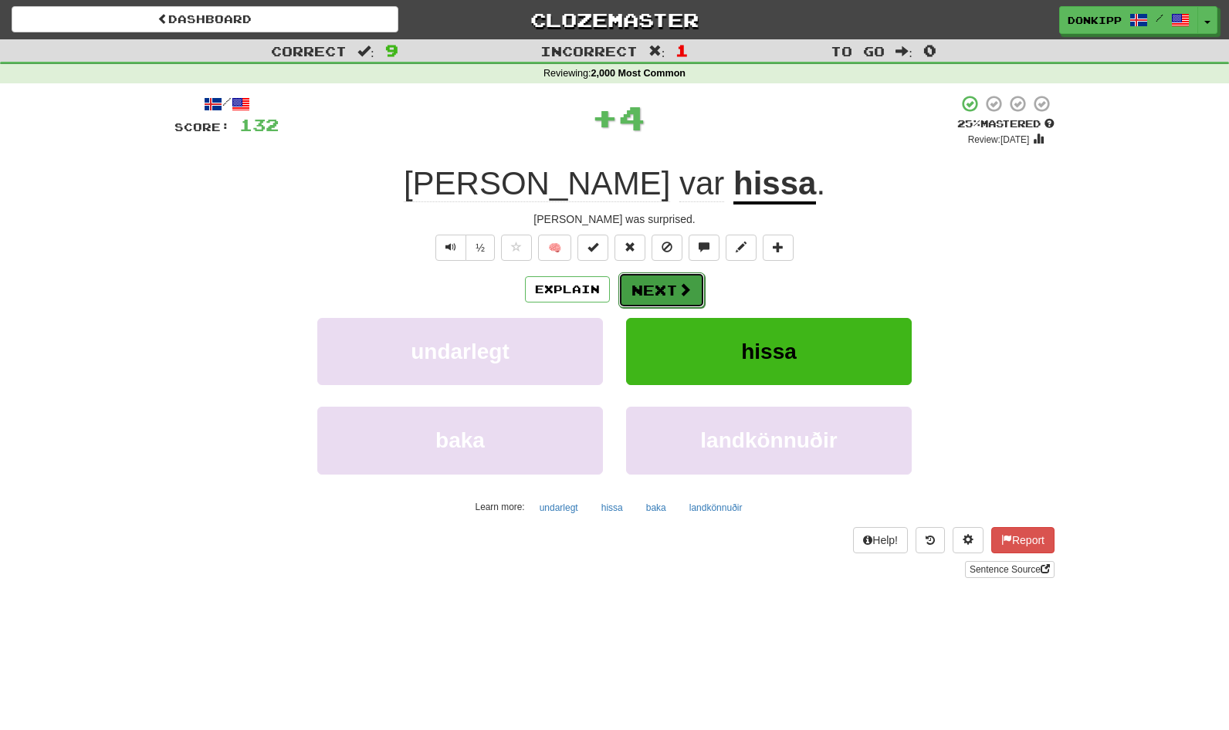
click at [658, 296] on button "Next" at bounding box center [661, 291] width 86 height 36
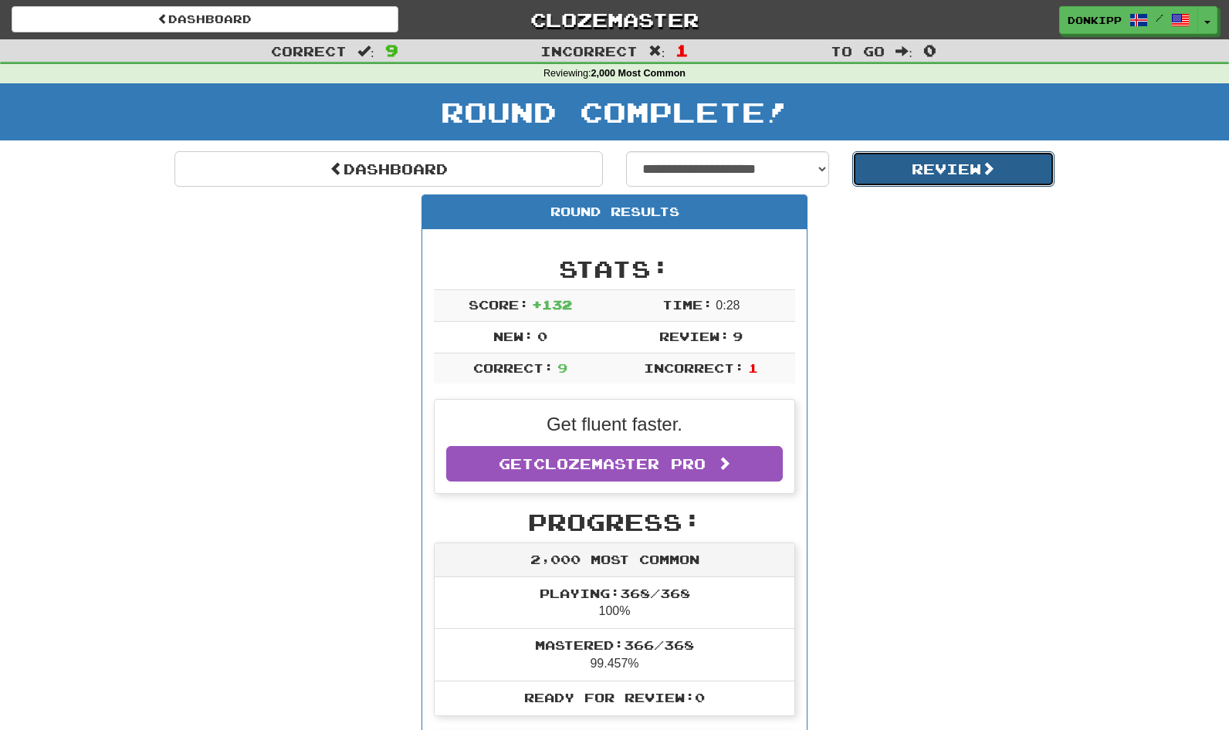
click at [973, 163] on button "Review" at bounding box center [953, 169] width 203 height 36
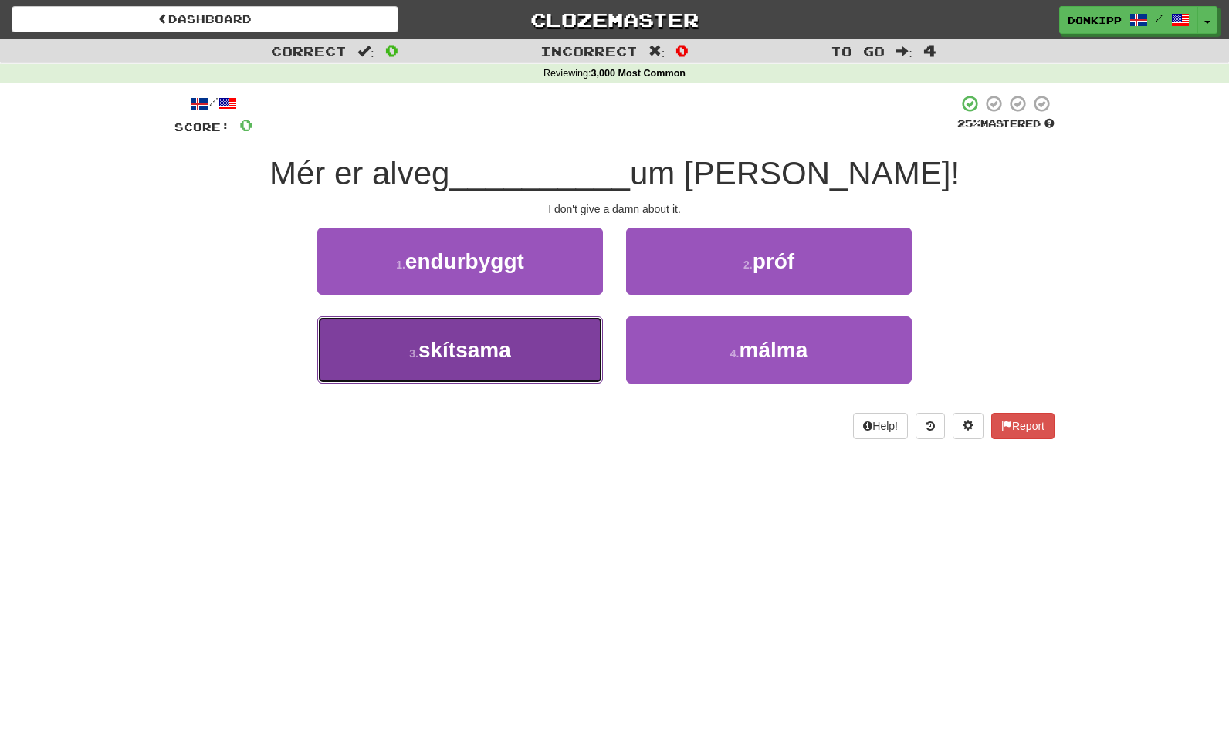
click at [496, 360] on span "skítsama" at bounding box center [464, 350] width 93 height 24
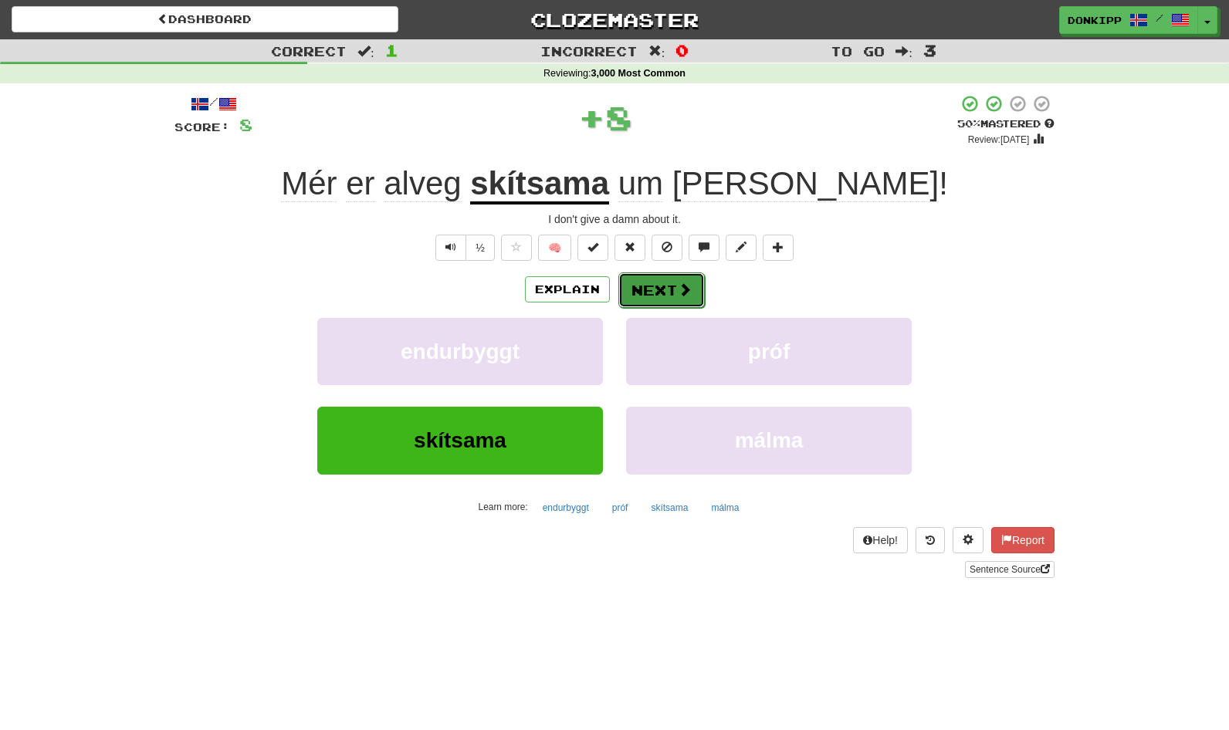
click at [670, 286] on button "Next" at bounding box center [661, 291] width 86 height 36
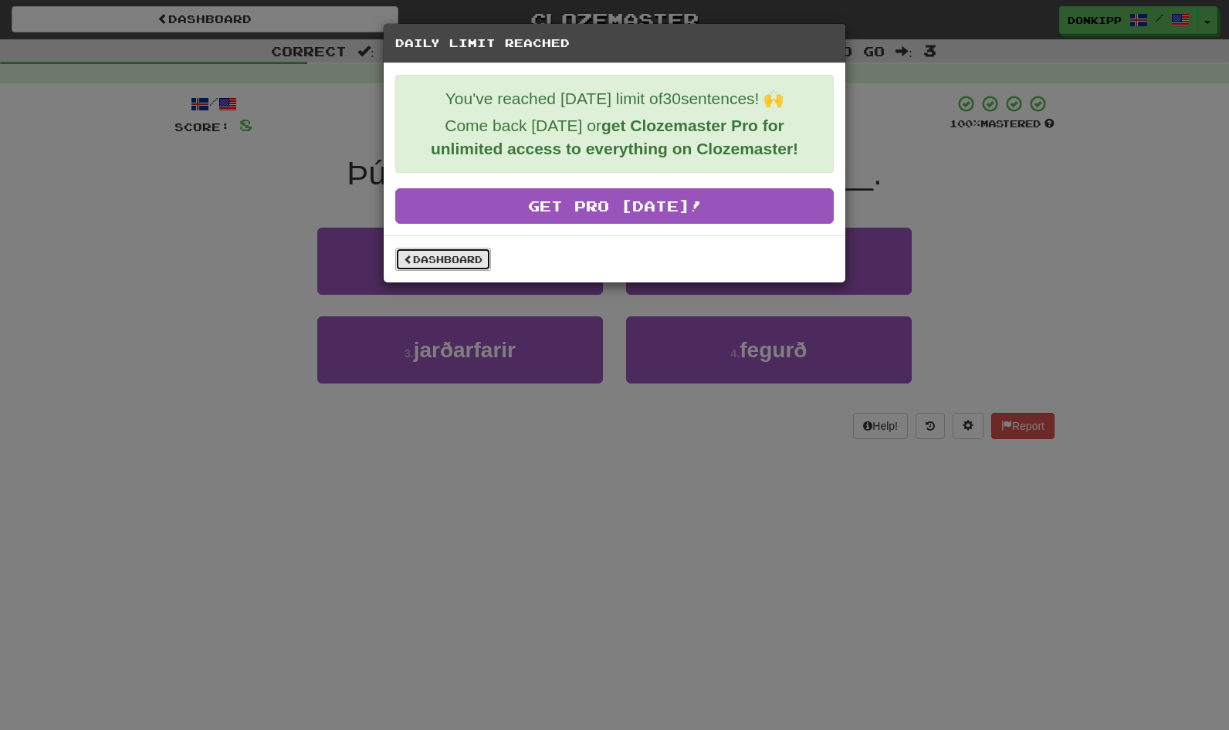
click at [459, 261] on link "Dashboard" at bounding box center [443, 259] width 96 height 23
